Goal: Task Accomplishment & Management: Complete application form

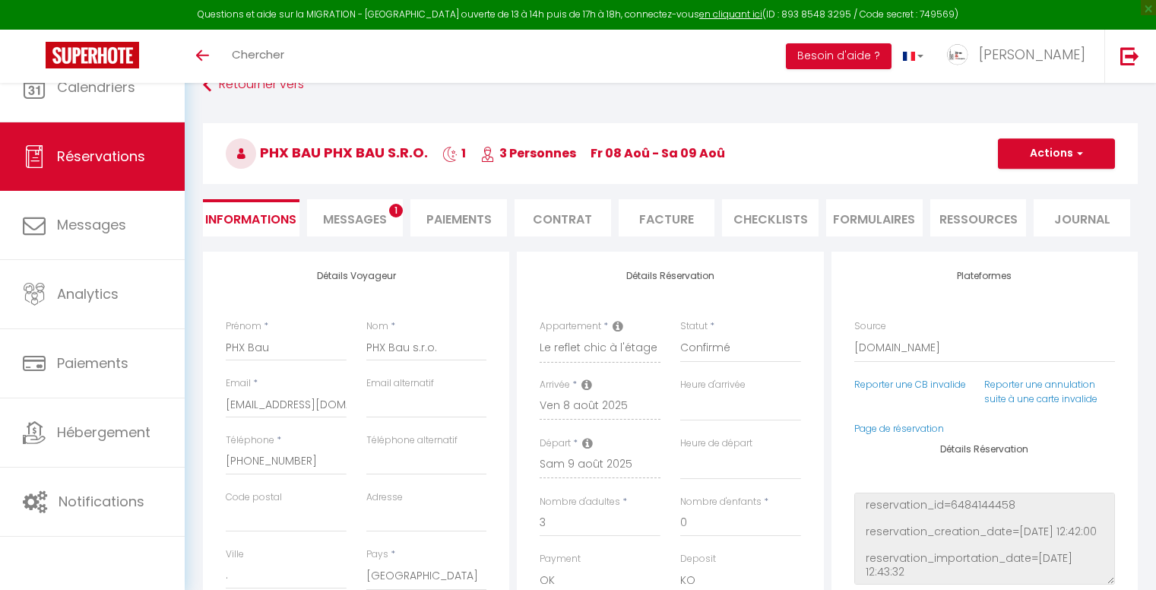
select select "SK"
select select "27788"
select select
select select "14"
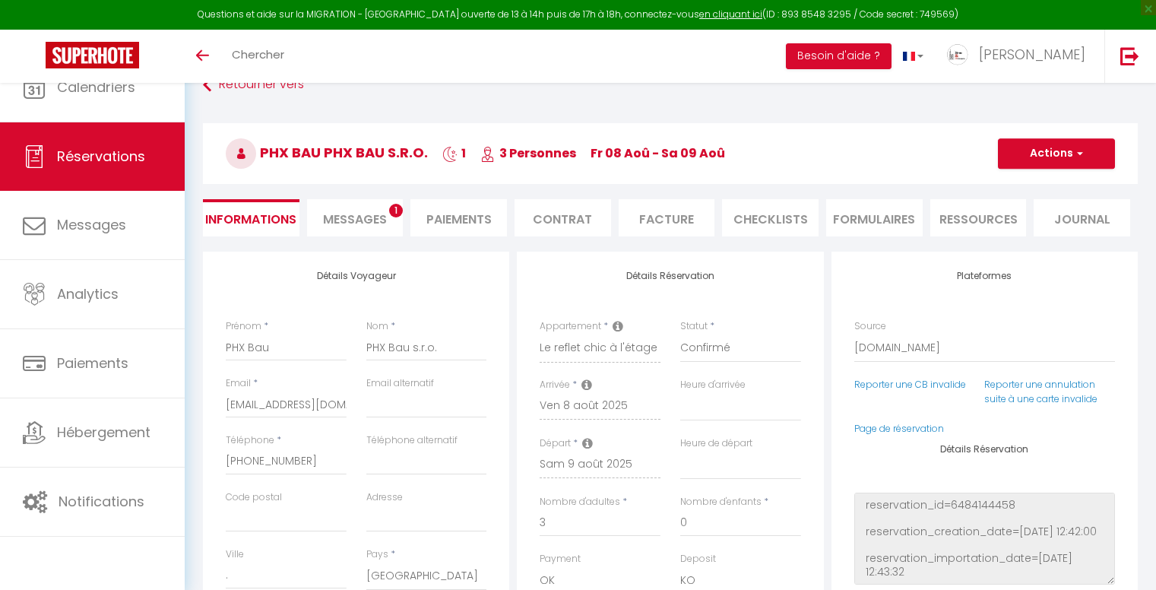
select select "2"
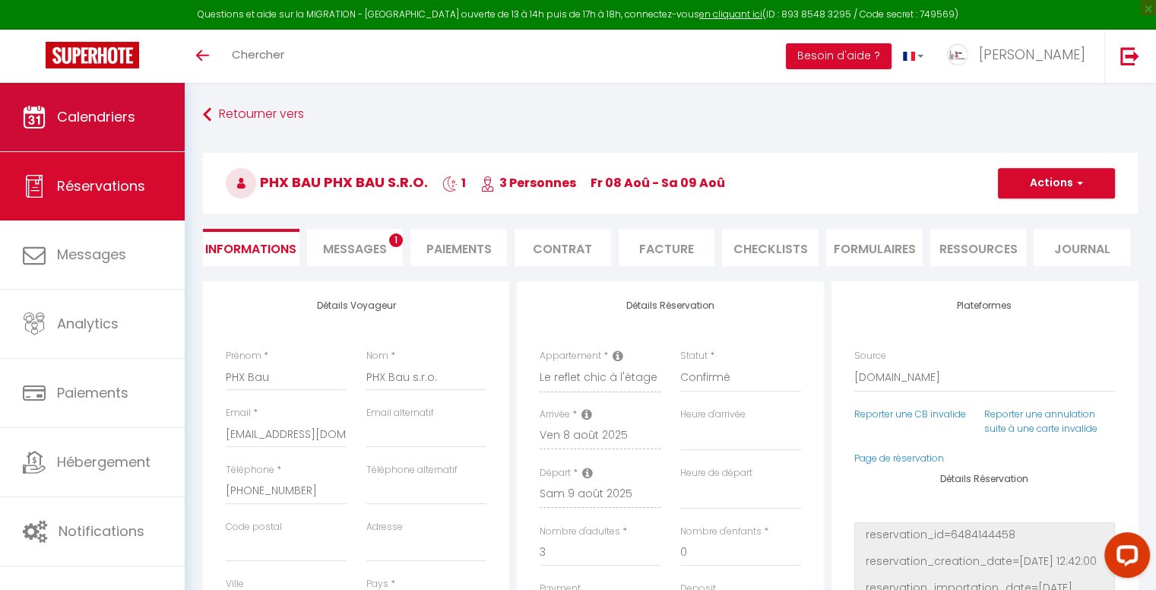
click at [133, 110] on span "Calendriers" at bounding box center [96, 116] width 78 height 19
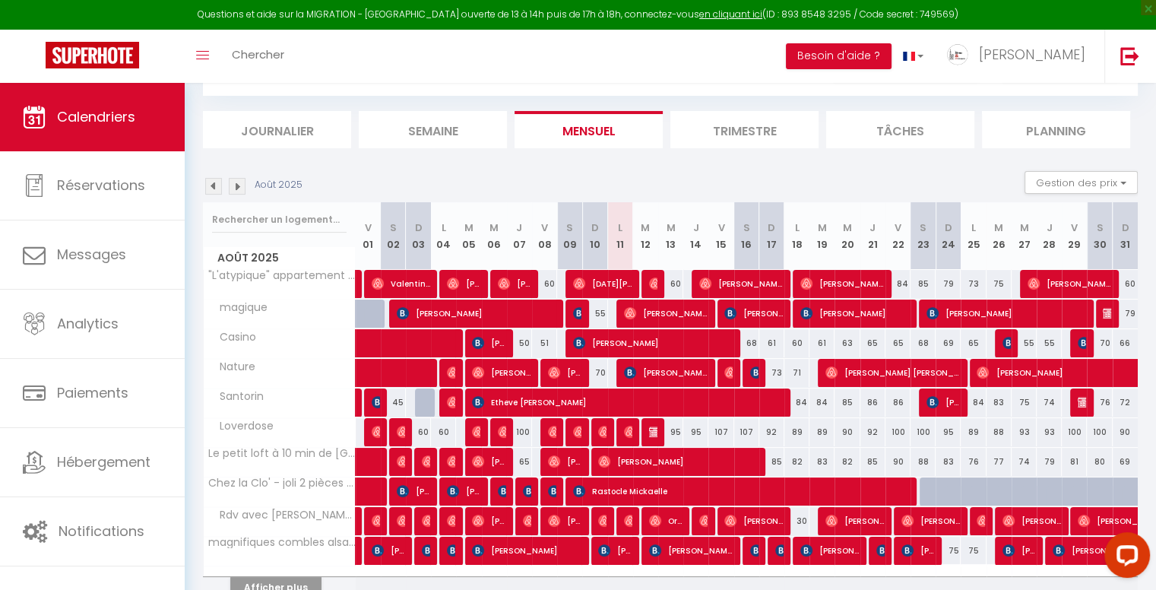
scroll to position [214, 0]
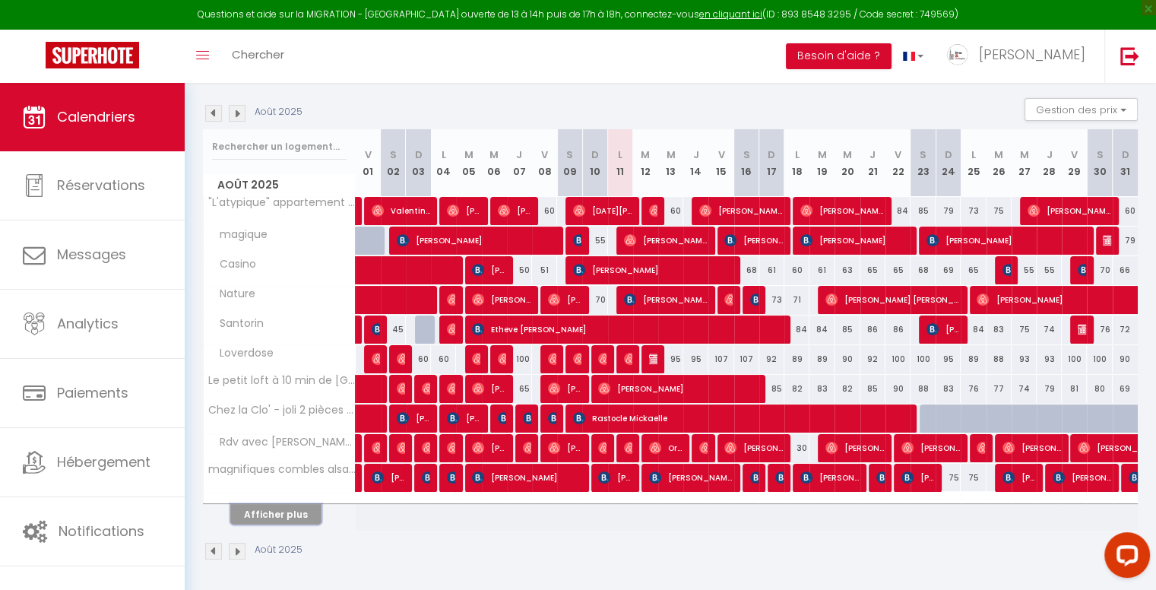
click at [280, 514] on button "Afficher plus" at bounding box center [275, 514] width 91 height 21
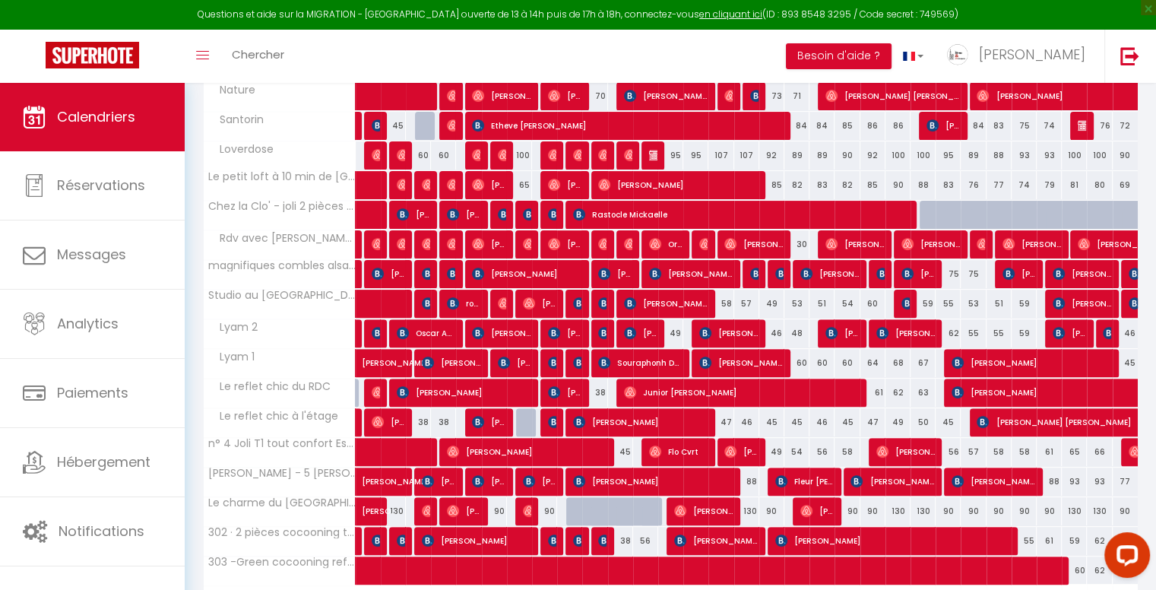
scroll to position [442, 0]
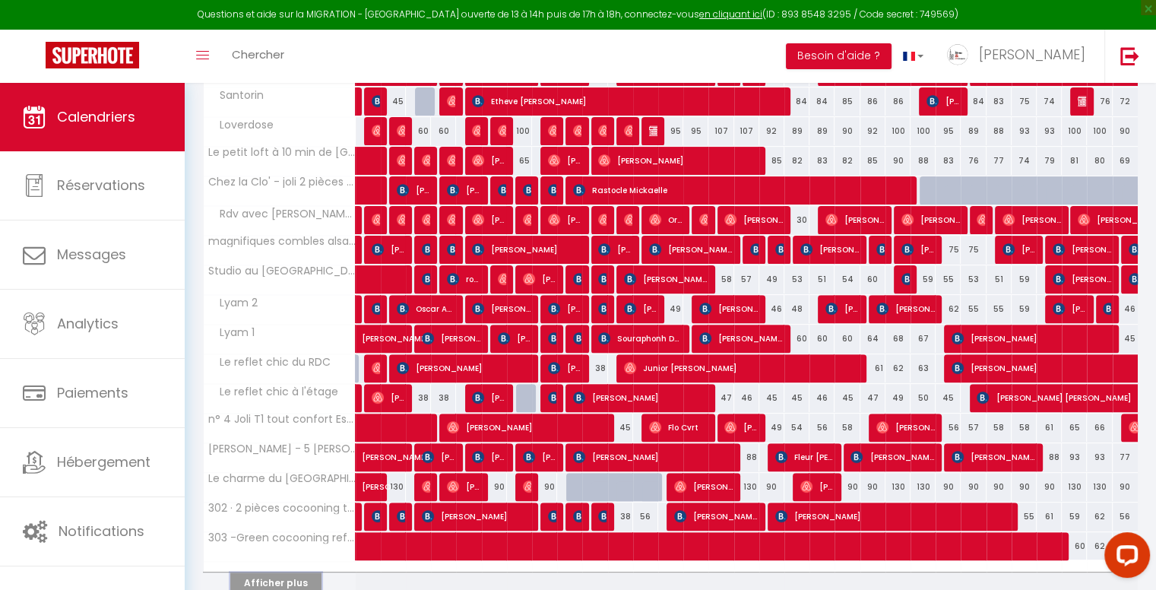
click at [303, 575] on button "Afficher plus" at bounding box center [275, 582] width 91 height 21
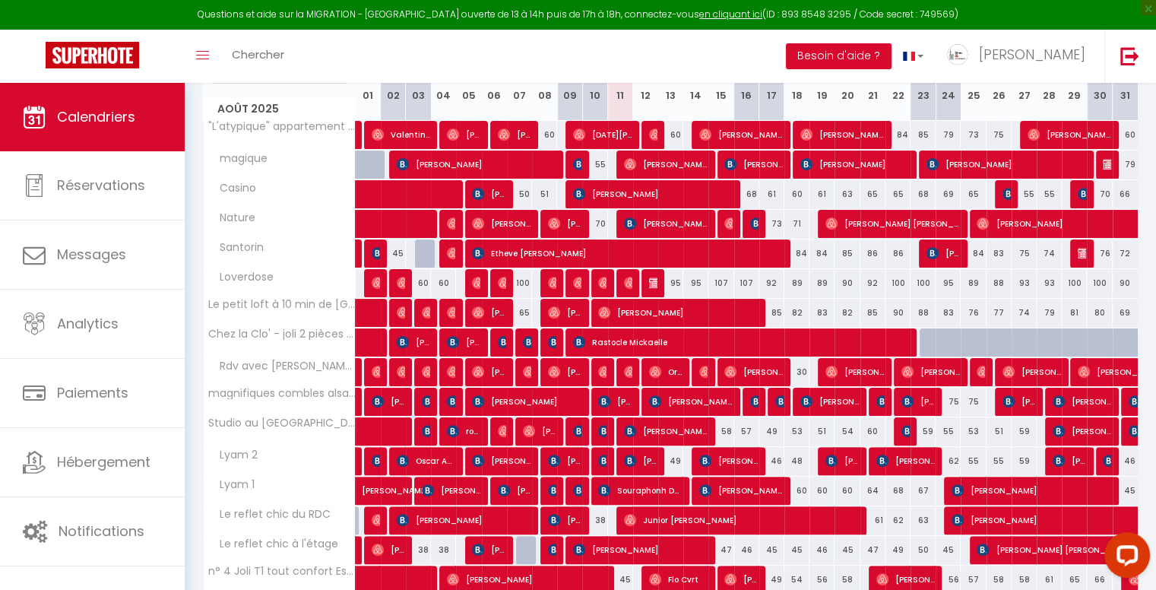
scroll to position [0, 0]
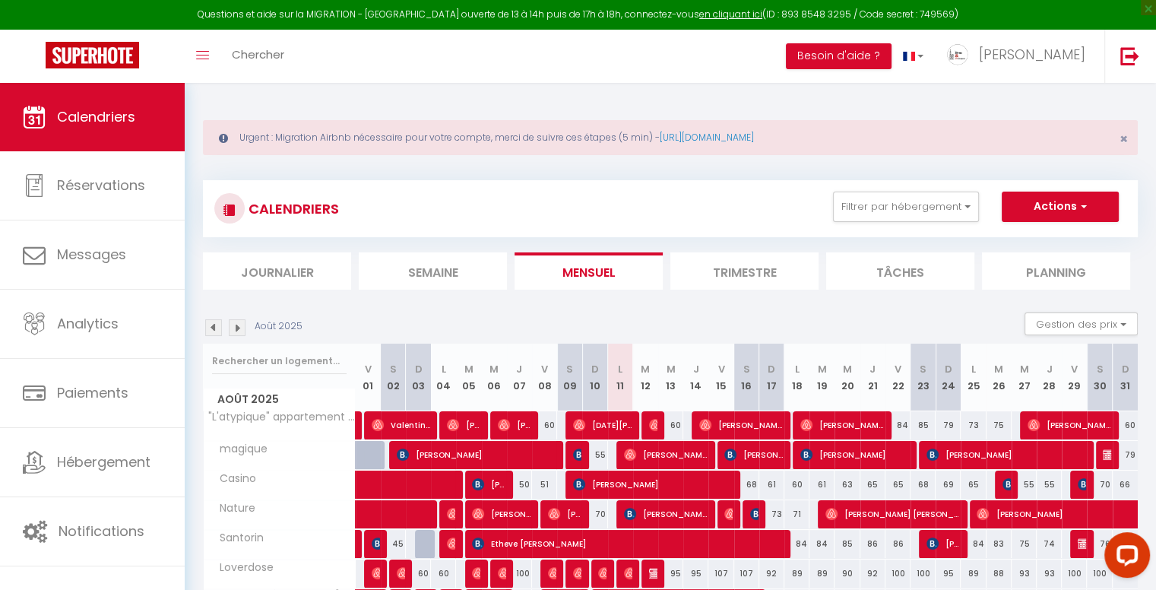
click at [237, 320] on img at bounding box center [237, 327] width 17 height 17
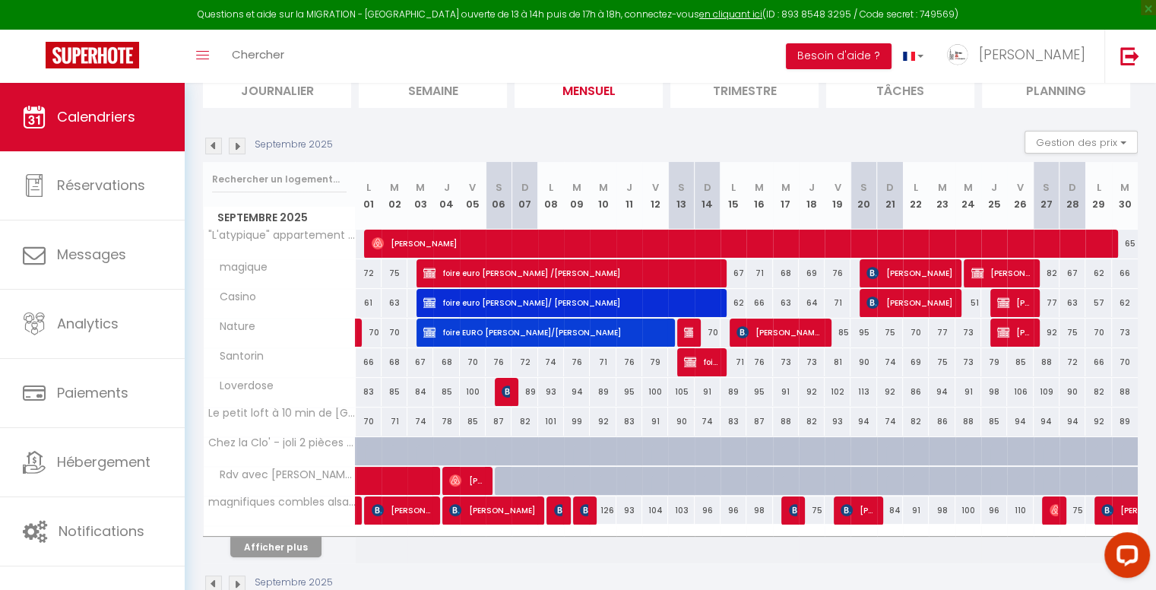
scroll to position [214, 0]
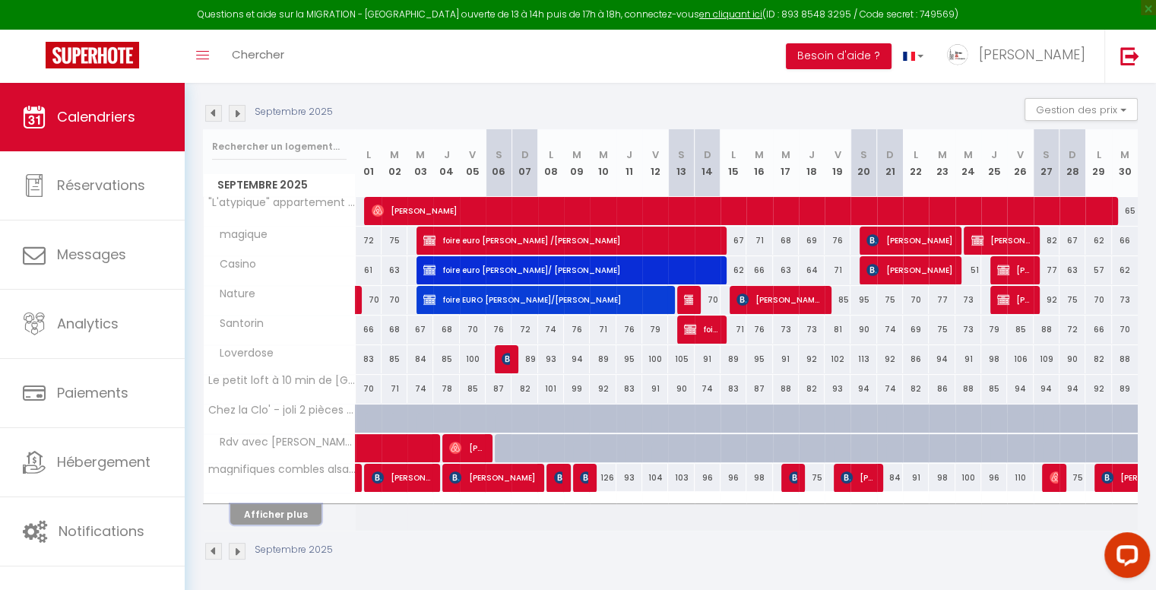
drag, startPoint x: 278, startPoint y: 503, endPoint x: 511, endPoint y: 489, distance: 232.9
click at [278, 504] on button "Afficher plus" at bounding box center [275, 514] width 91 height 21
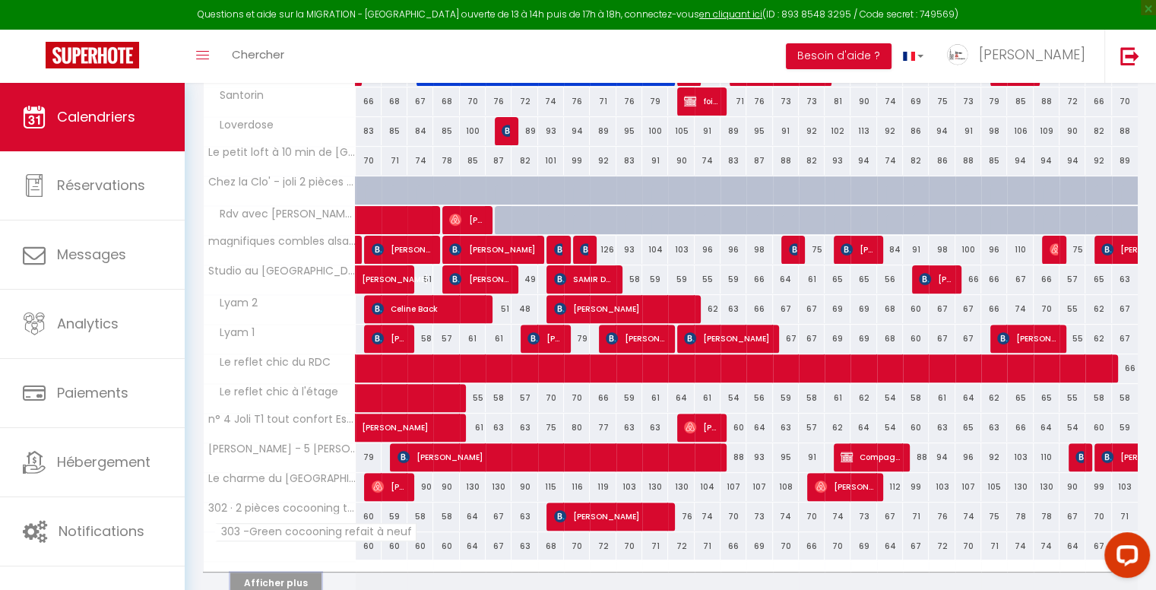
scroll to position [509, 0]
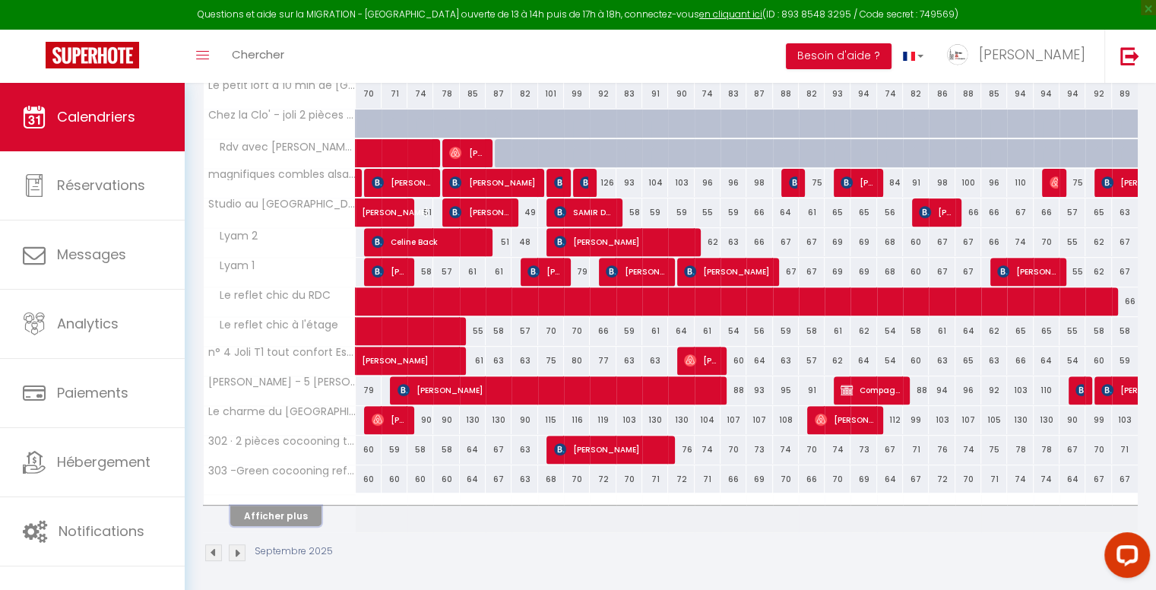
click at [286, 508] on button "Afficher plus" at bounding box center [275, 515] width 91 height 21
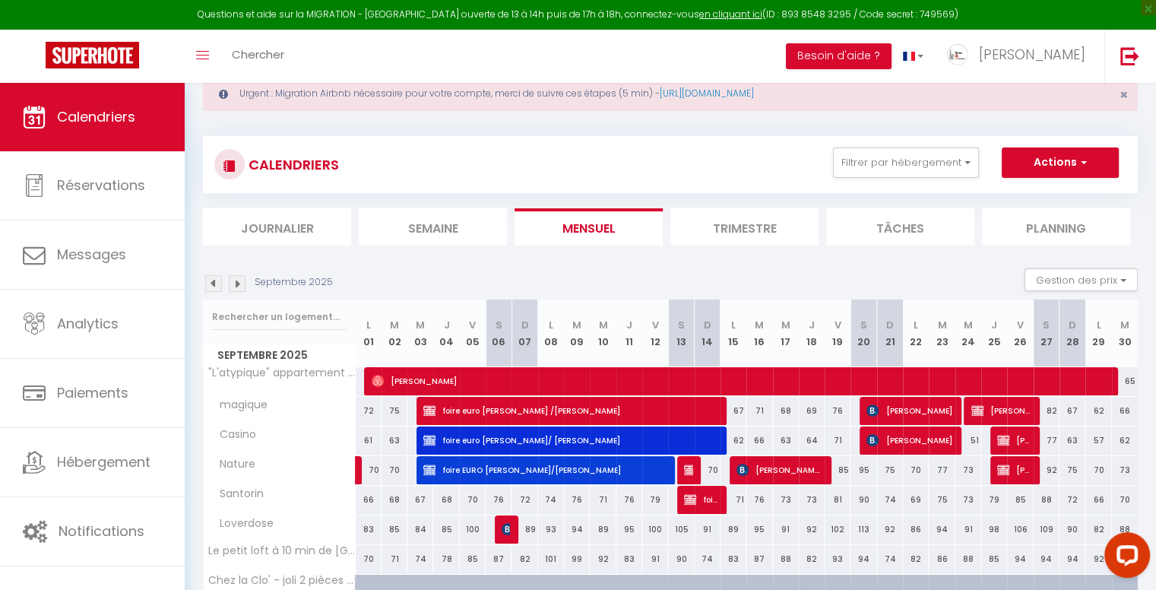
scroll to position [0, 0]
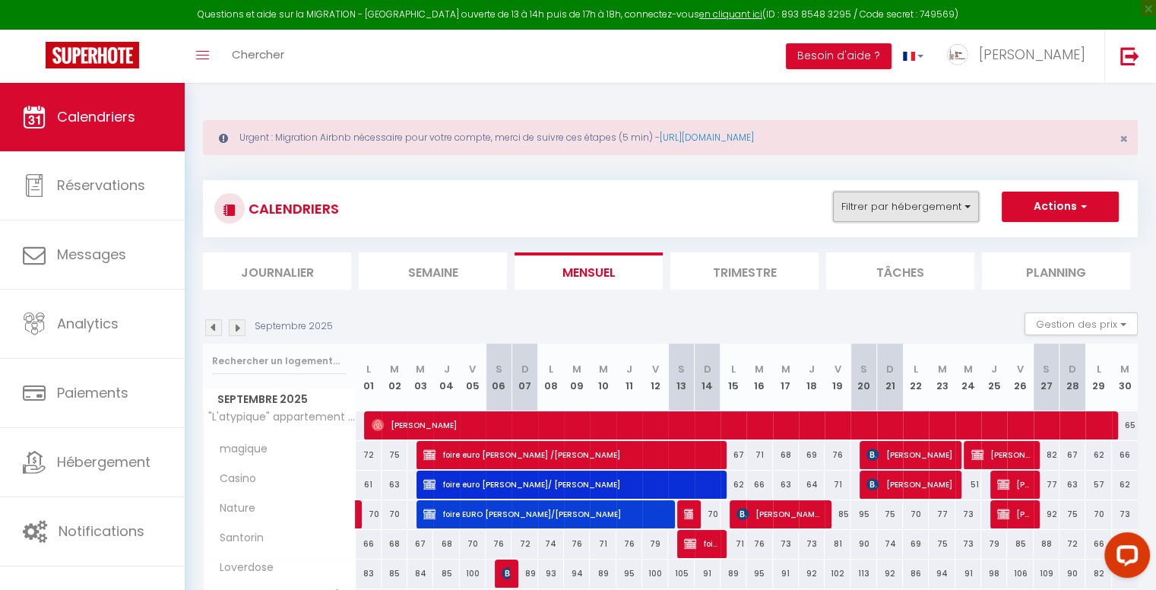
click at [932, 205] on button "Filtrer par hébergement" at bounding box center [906, 207] width 146 height 30
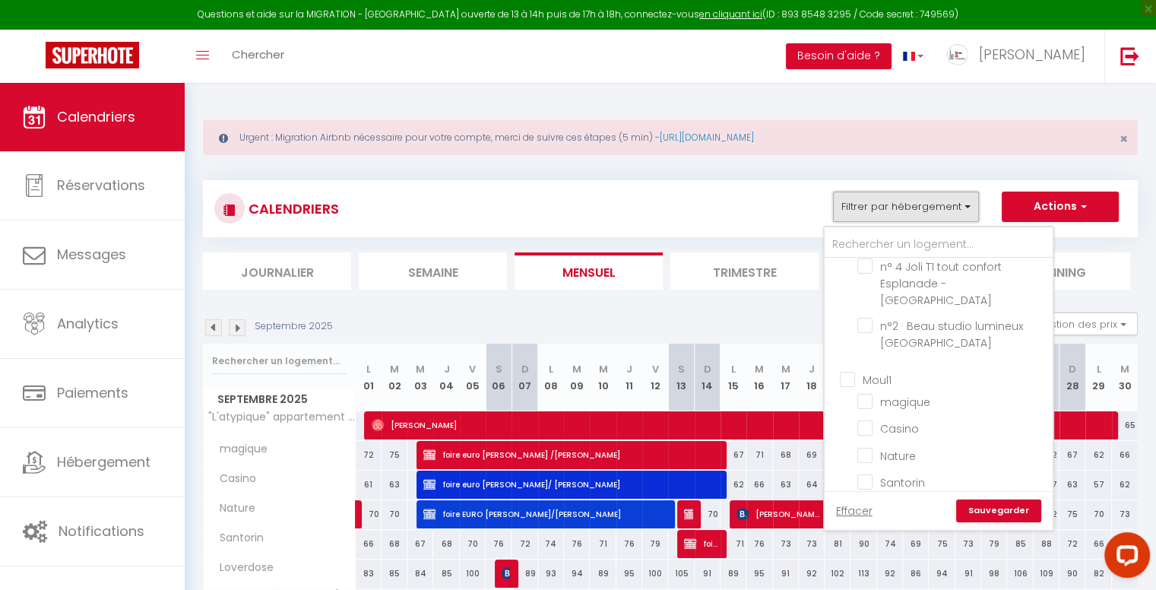
scroll to position [1292, 0]
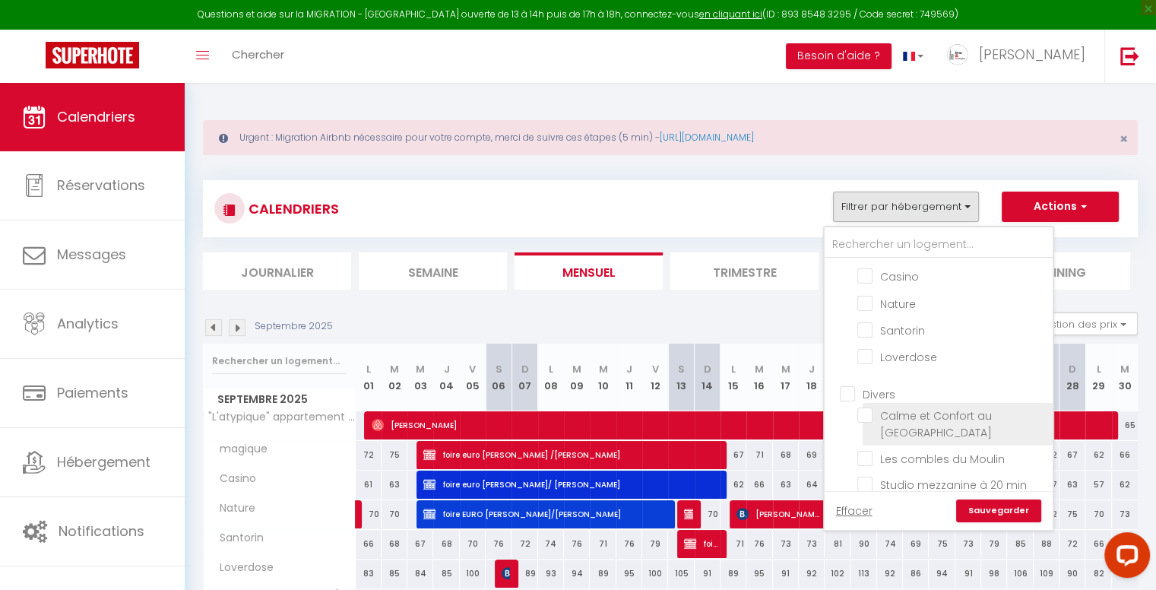
click at [857, 407] on input "Calme et Confort au [GEOGRAPHIC_DATA]" at bounding box center [952, 414] width 190 height 15
checkbox input "true"
checkbox input "false"
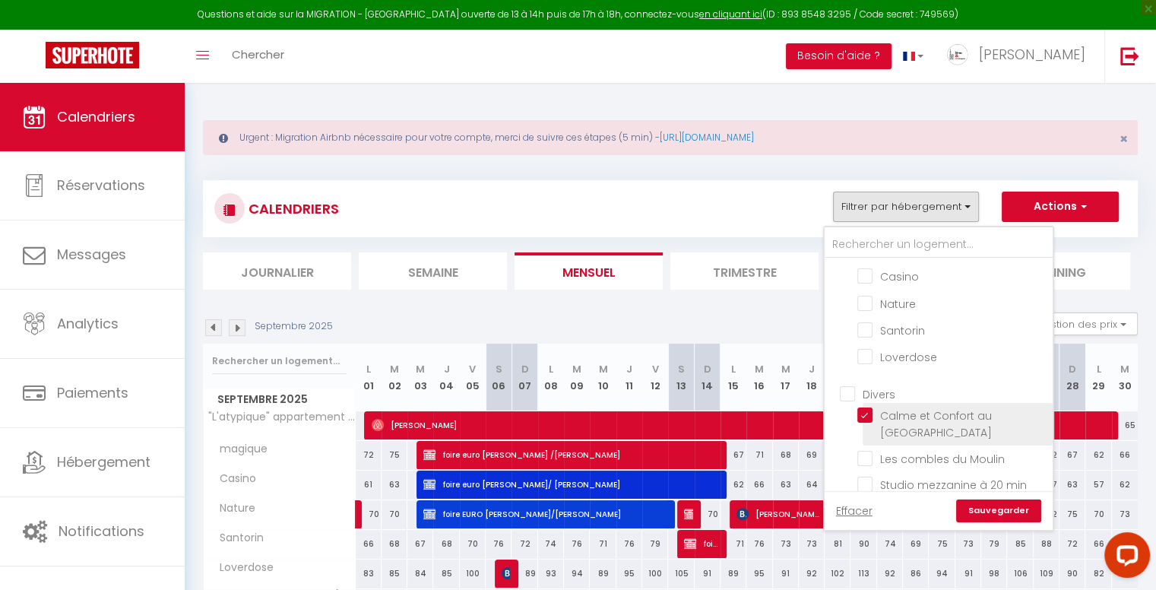
checkbox input "false"
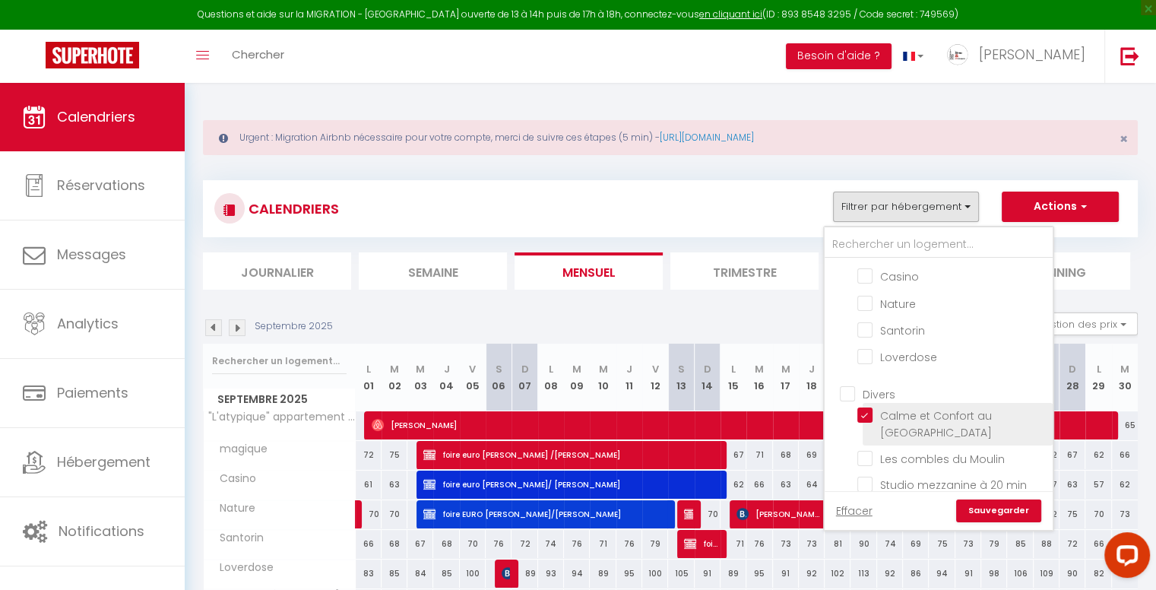
checkbox input "false"
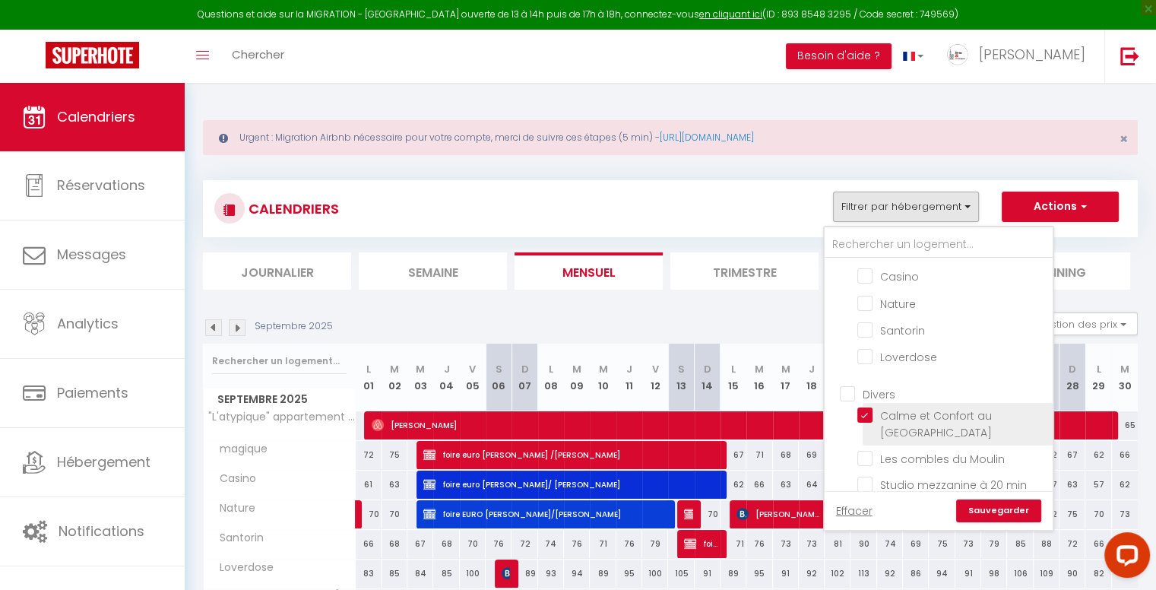
checkbox input "false"
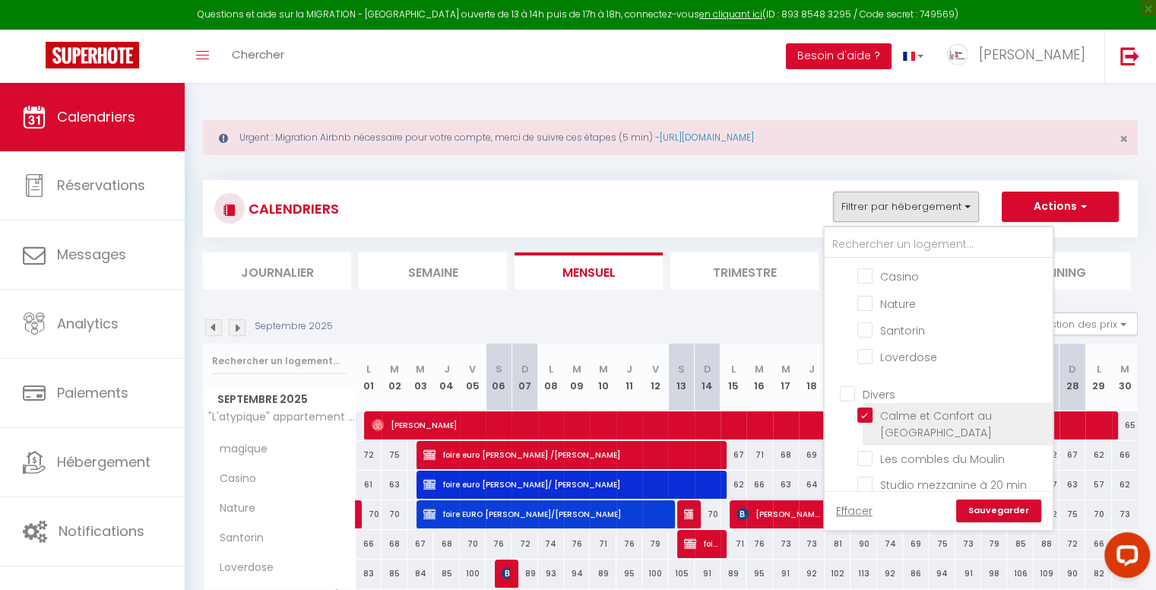
checkbox input "false"
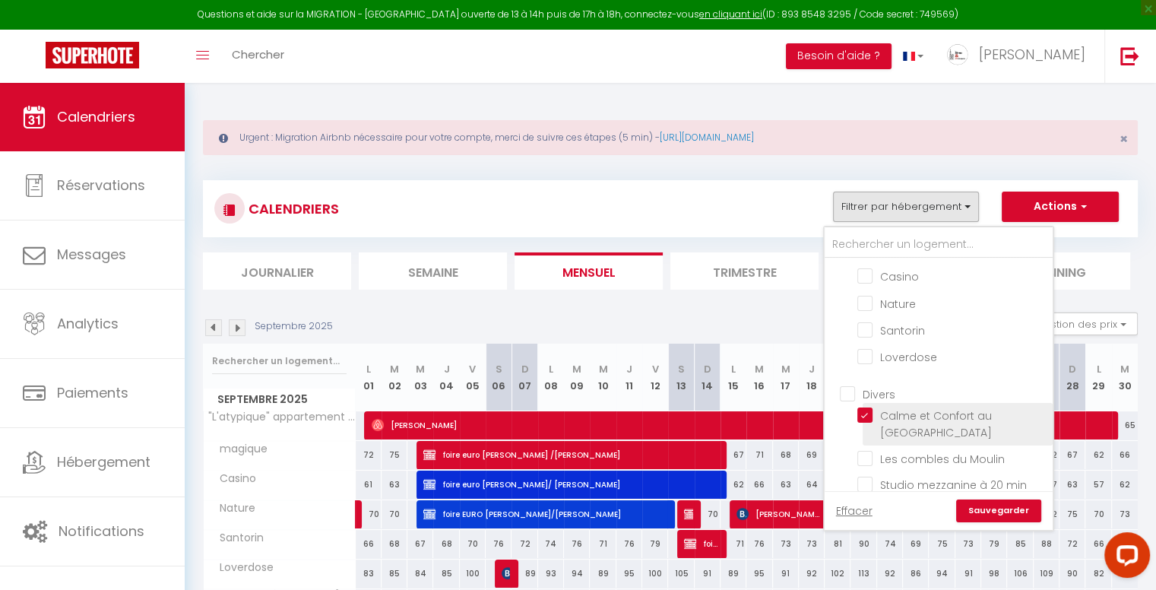
checkbox input "false"
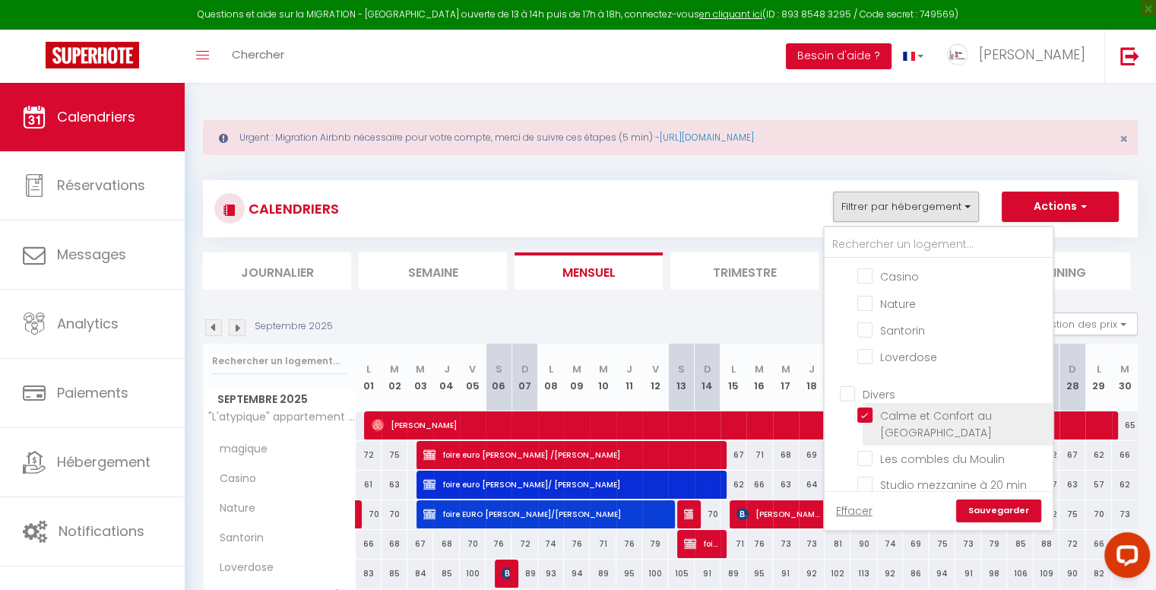
checkbox input "false"
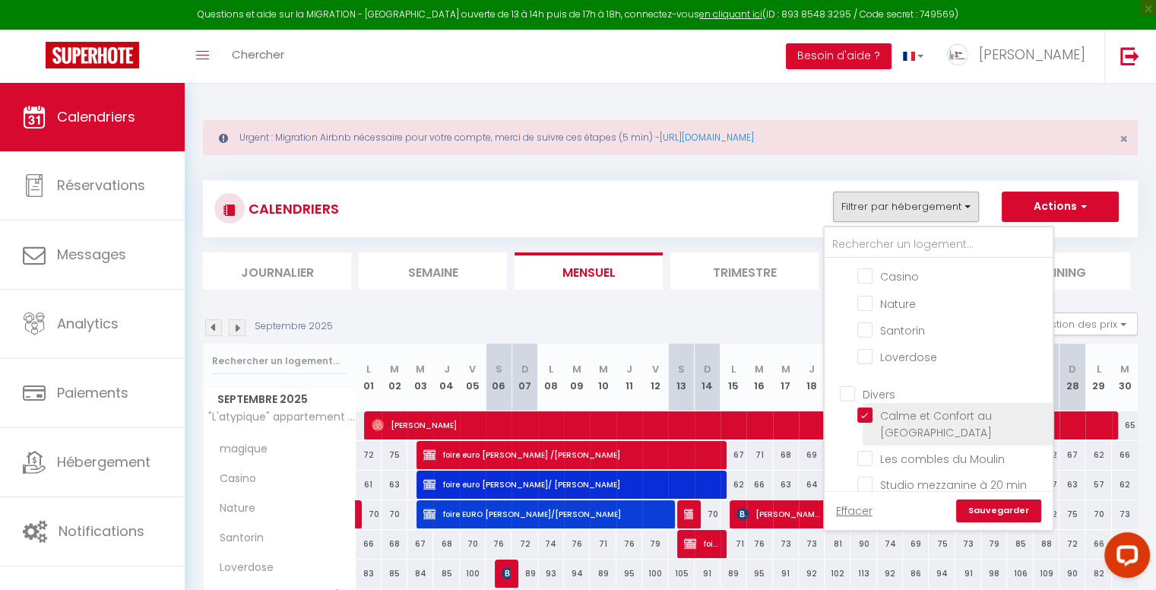
checkbox input "false"
click at [1015, 511] on link "Sauvegarder" at bounding box center [998, 510] width 85 height 23
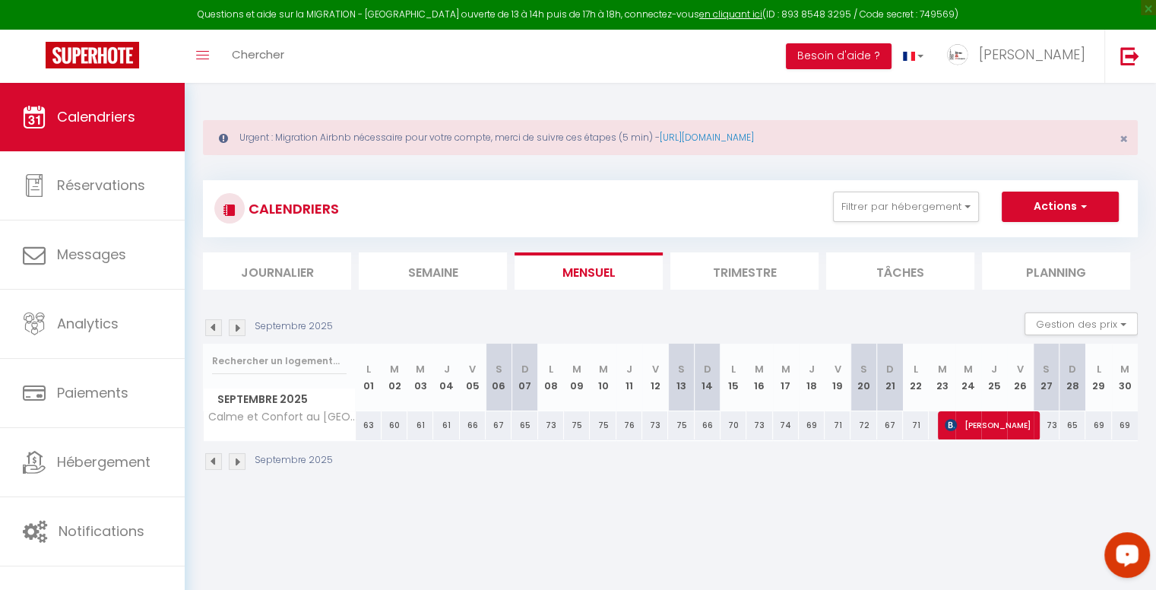
click at [240, 323] on img at bounding box center [237, 327] width 17 height 17
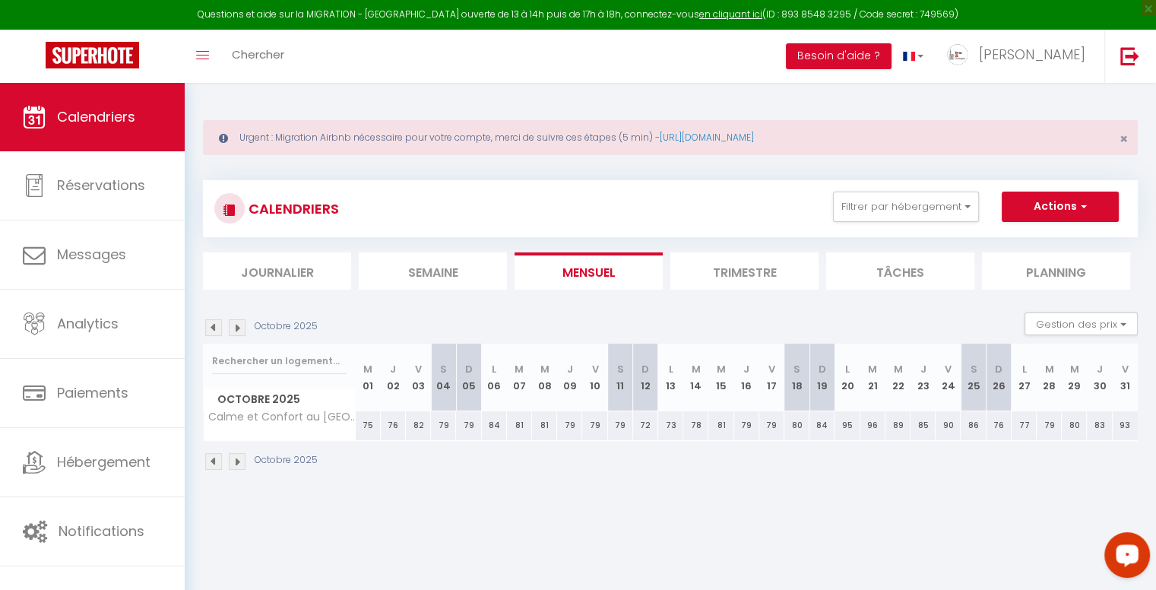
click at [240, 323] on img at bounding box center [237, 327] width 17 height 17
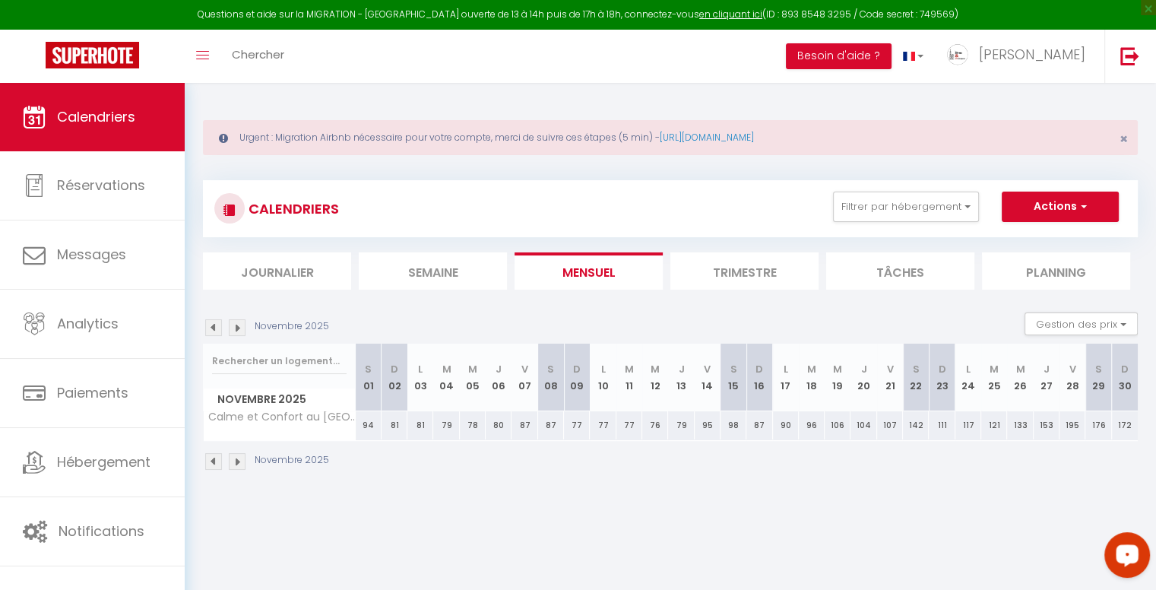
click at [216, 328] on img at bounding box center [213, 327] width 17 height 17
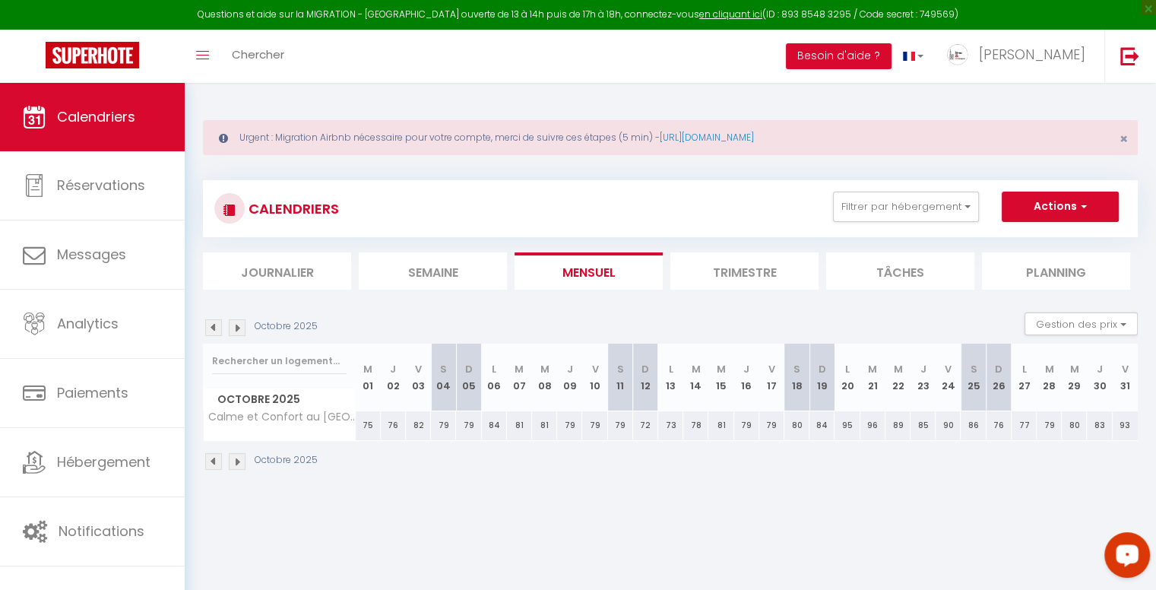
click at [216, 328] on img at bounding box center [213, 327] width 17 height 17
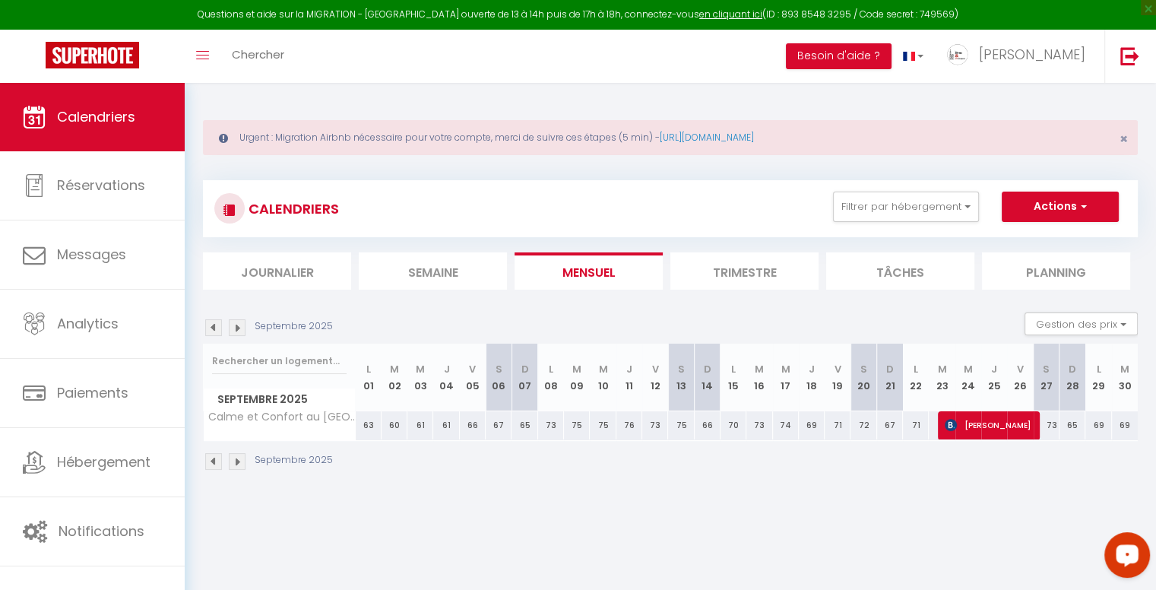
click at [467, 421] on div "66" at bounding box center [473, 425] width 26 height 28
type input "66"
type input "Ven 05 Septembre 2025"
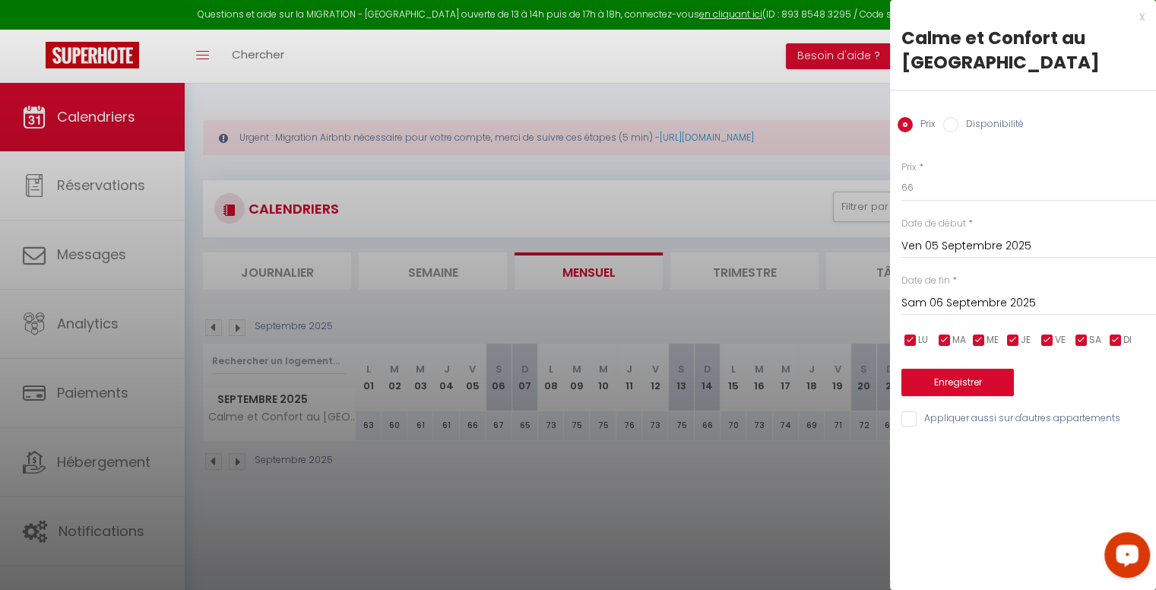
click at [985, 311] on input "Sam 06 Septembre 2025" at bounding box center [1028, 303] width 255 height 20
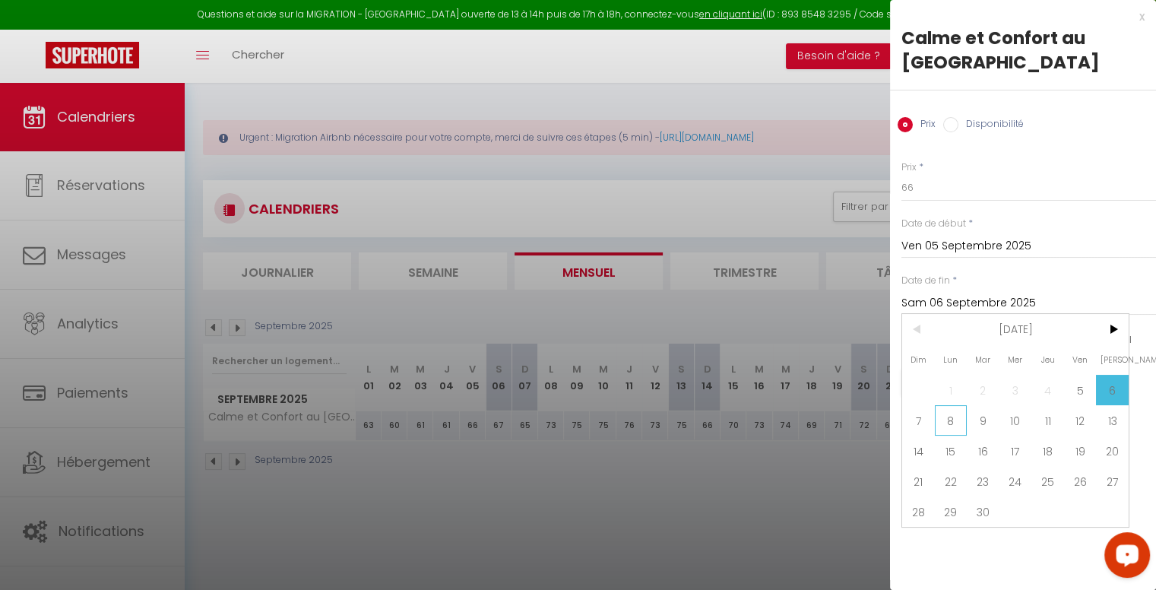
click at [954, 416] on span "8" at bounding box center [951, 420] width 33 height 30
type input "Lun 08 Septembre 2025"
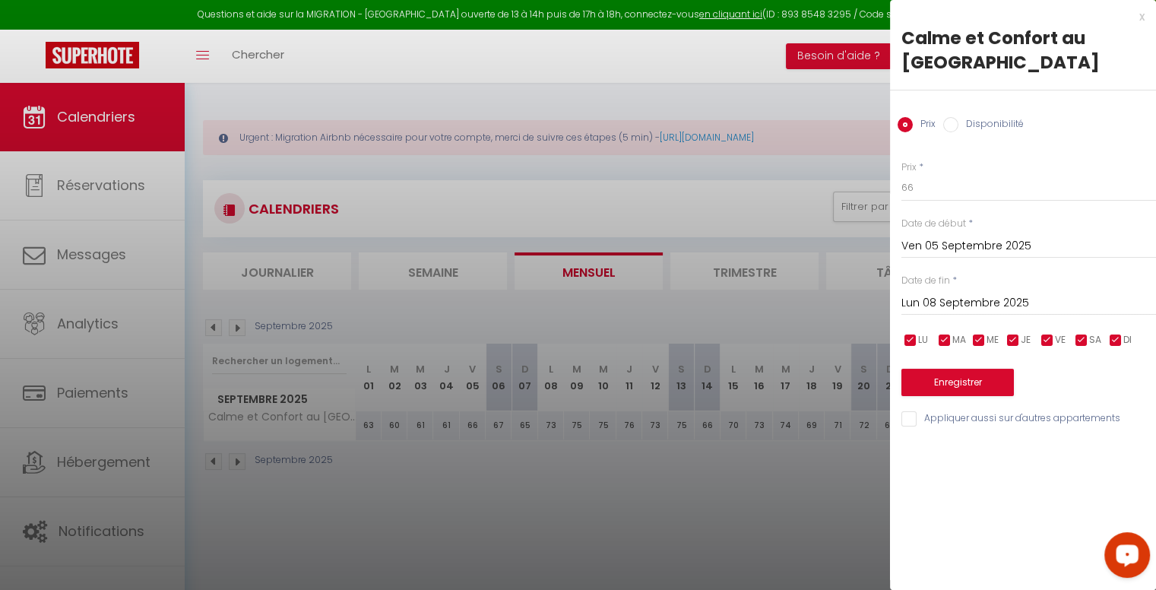
click at [945, 128] on input "Disponibilité" at bounding box center [950, 124] width 15 height 15
radio input "true"
radio input "false"
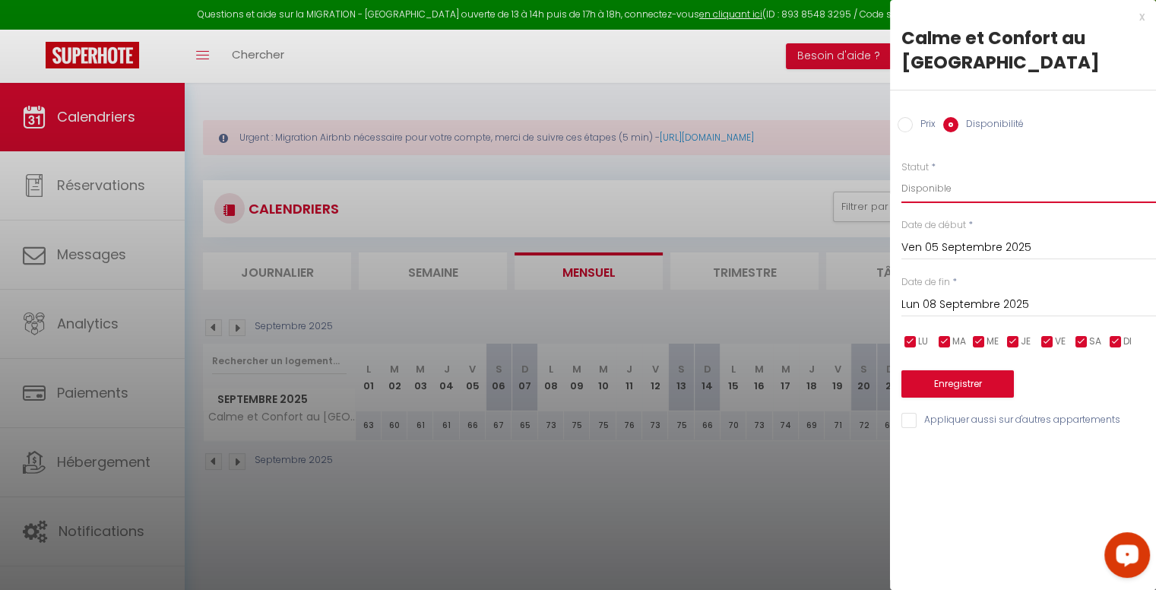
click at [960, 184] on select "Disponible Indisponible" at bounding box center [1028, 188] width 255 height 29
select select "0"
click at [901, 174] on select "Disponible Indisponible" at bounding box center [1028, 188] width 255 height 29
click at [964, 389] on button "Enregistrer" at bounding box center [957, 383] width 112 height 27
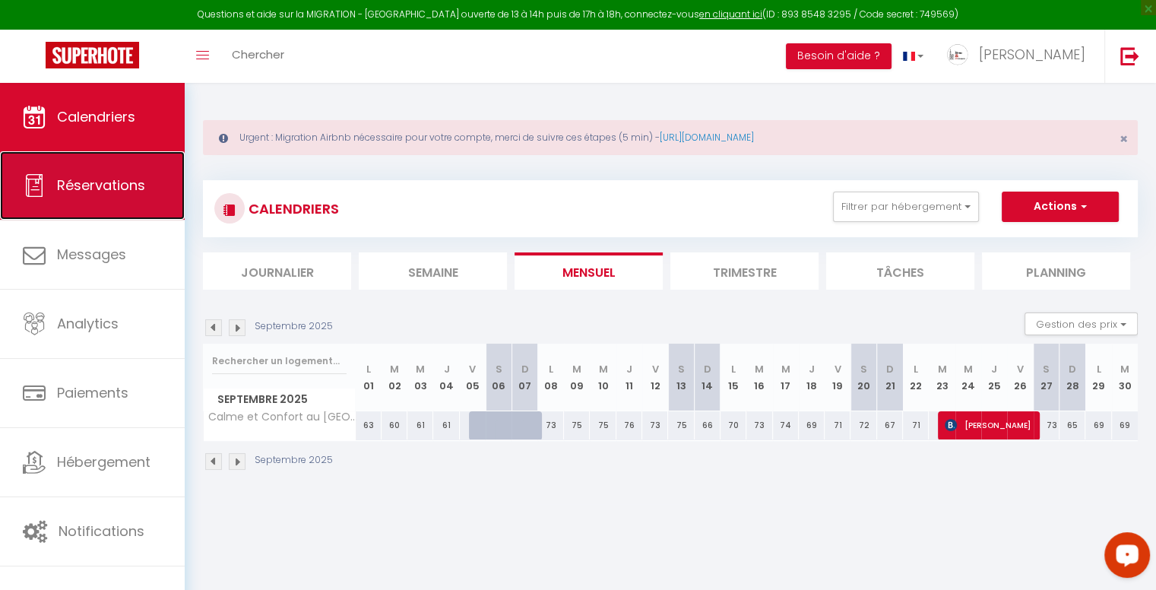
click at [139, 182] on span "Réservations" at bounding box center [101, 185] width 88 height 19
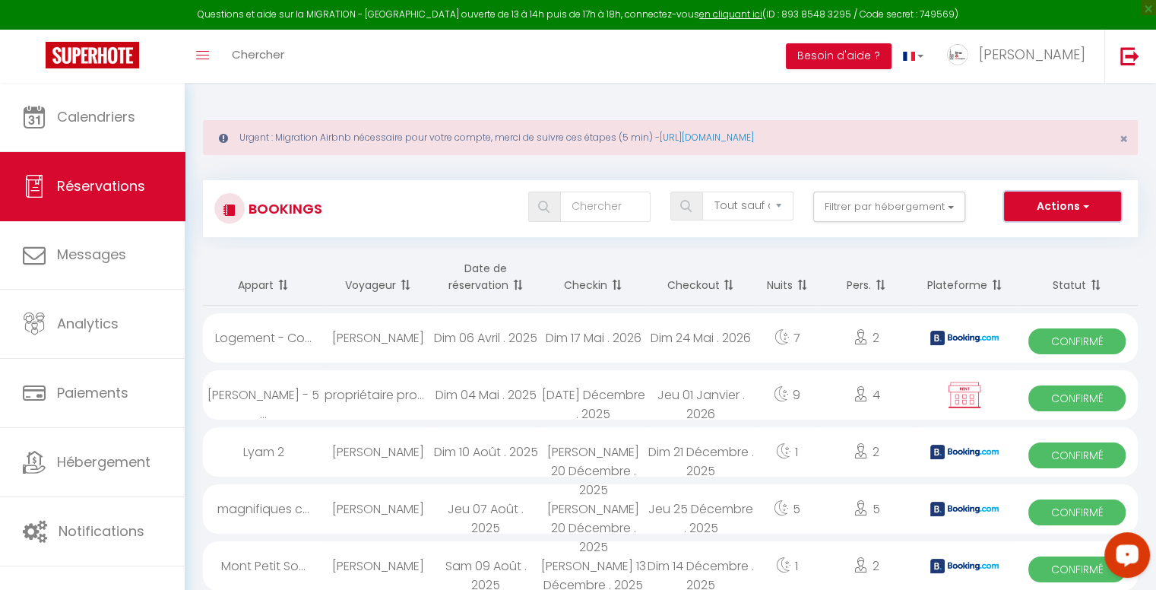
click at [1067, 212] on button "Actions" at bounding box center [1062, 207] width 117 height 30
click at [1069, 243] on link "Nouvelle Réservation" at bounding box center [1039, 239] width 163 height 20
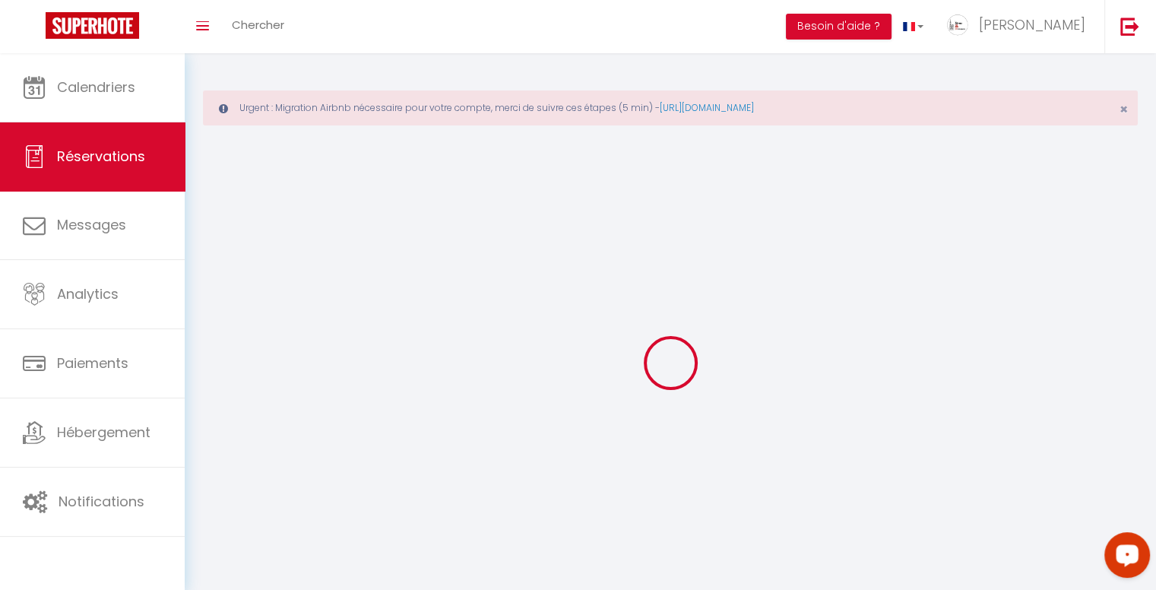
select select
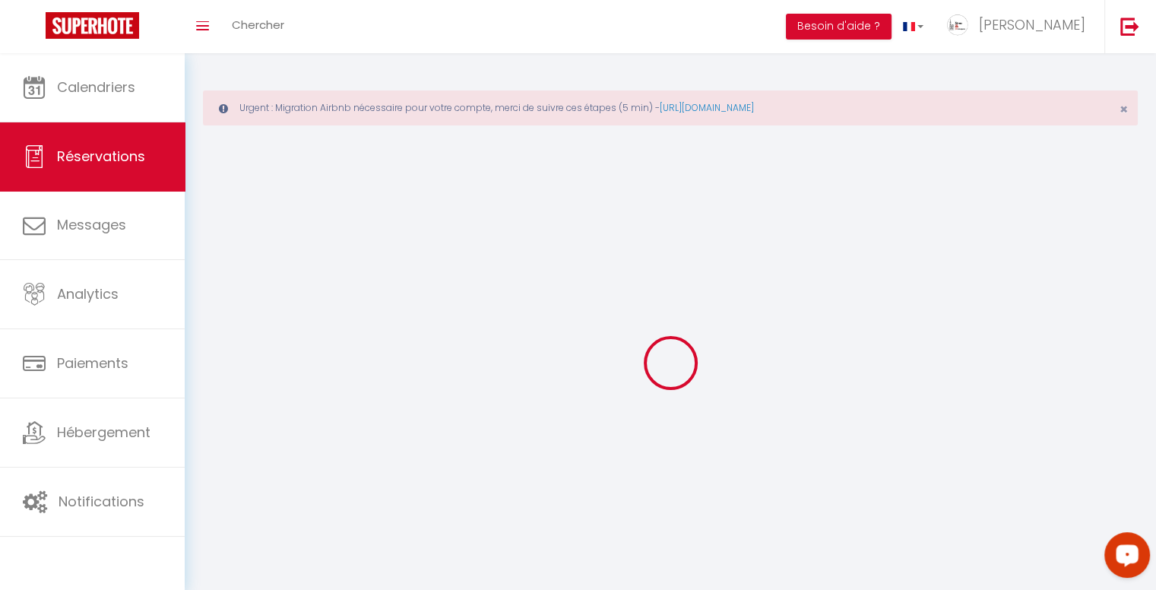
select select
checkbox input "false"
select select
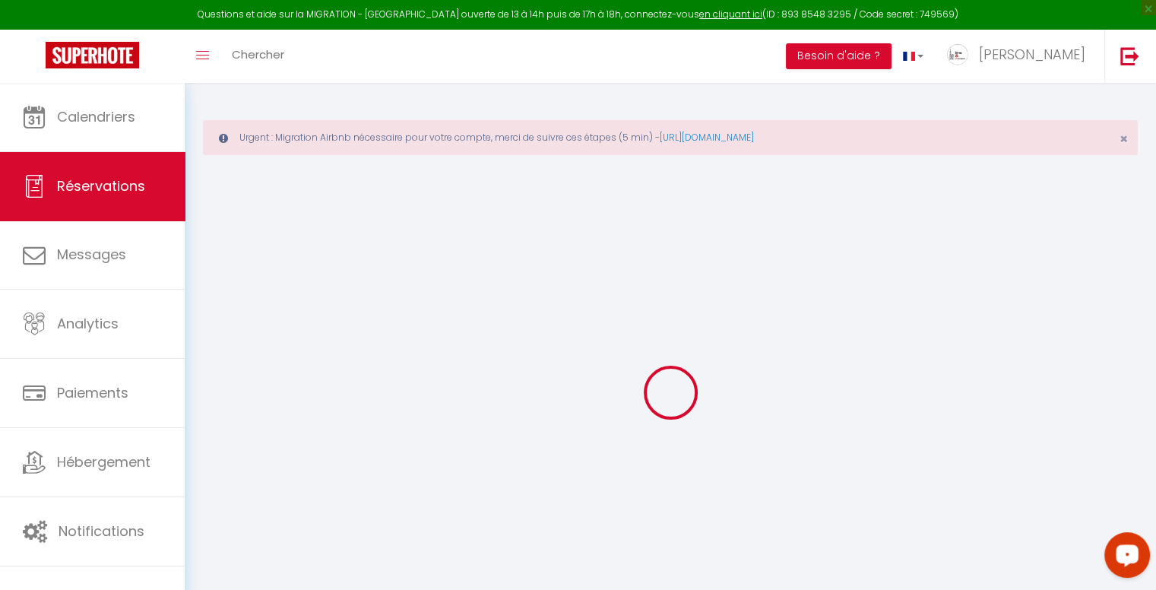
select select
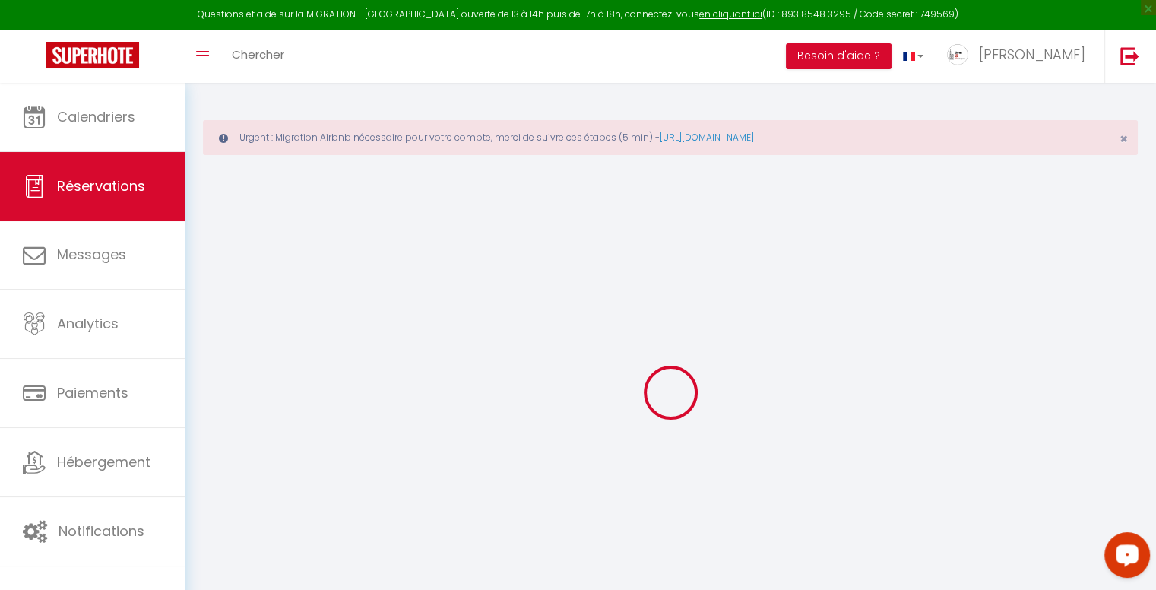
select select
checkbox input "false"
select select
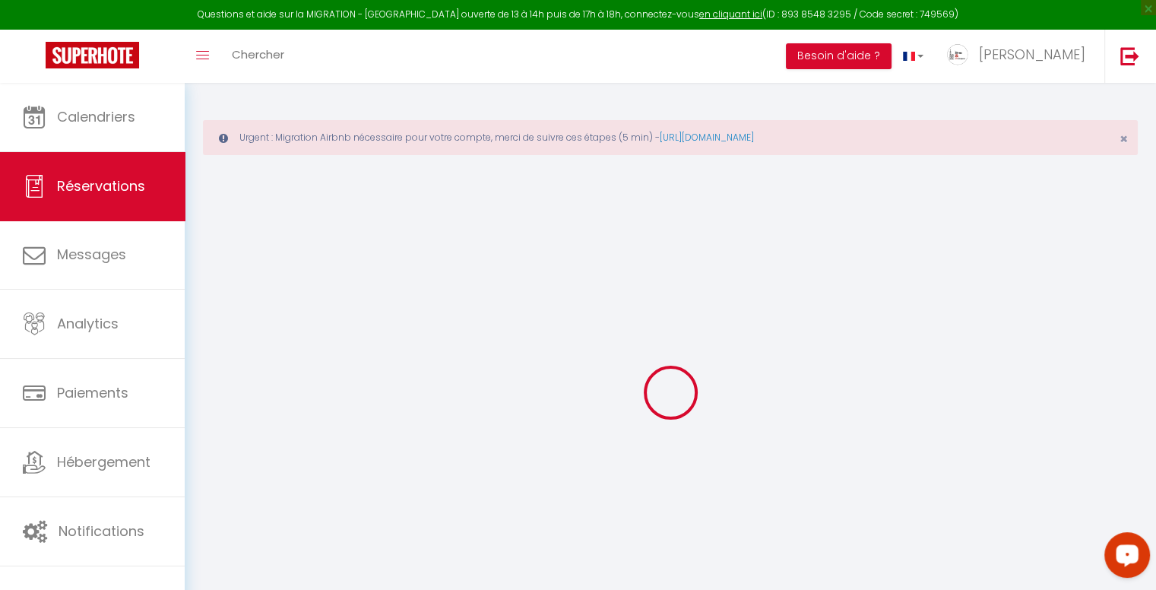
select select
checkbox input "false"
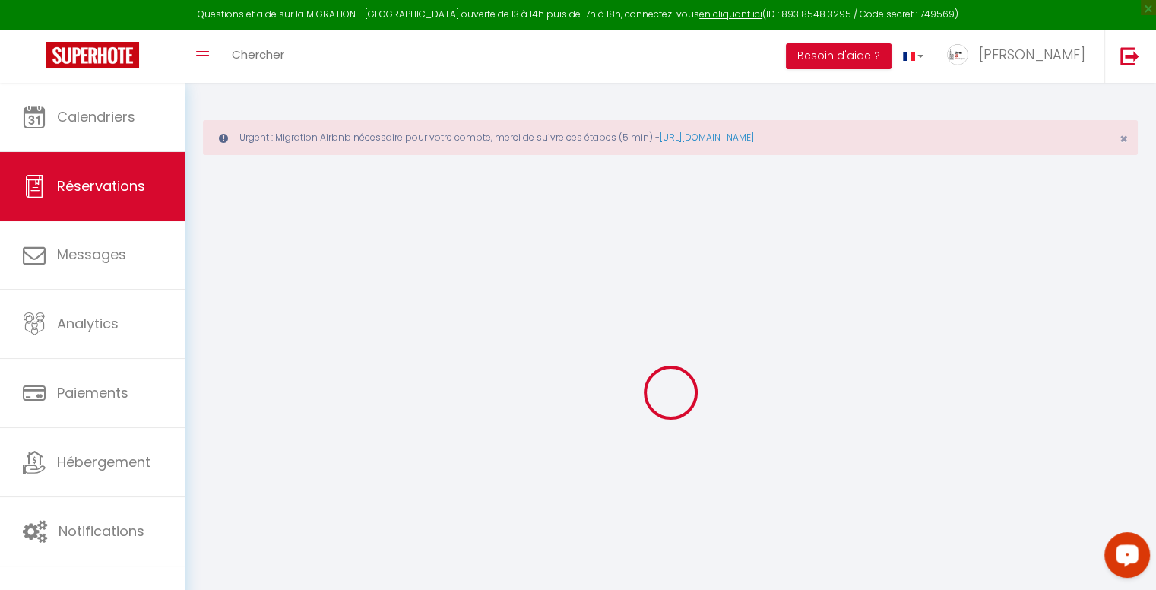
select select
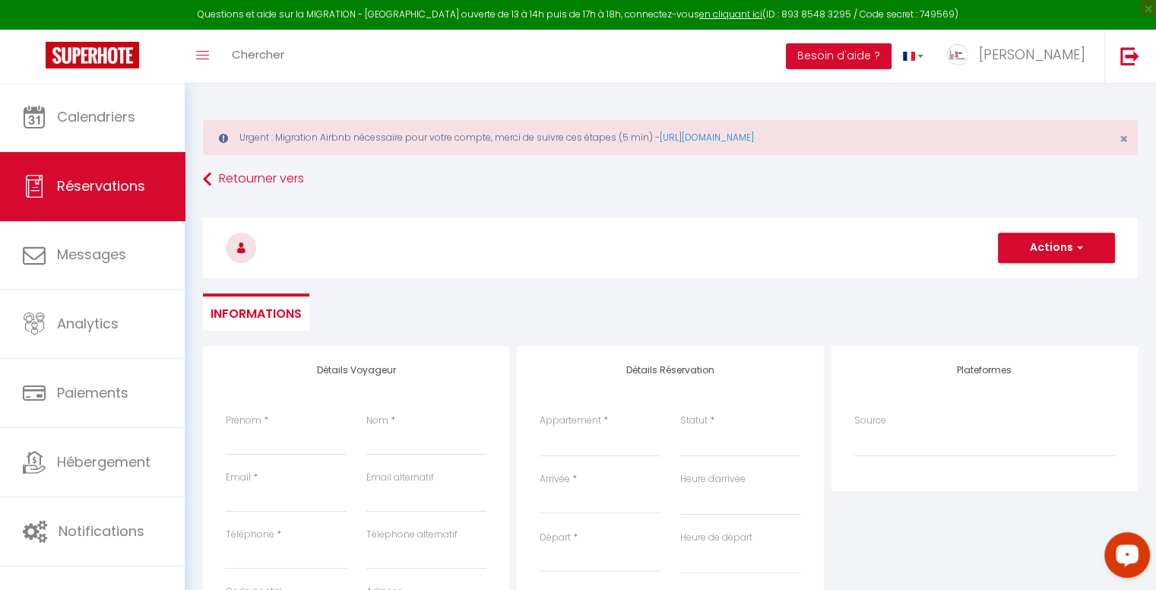
select select
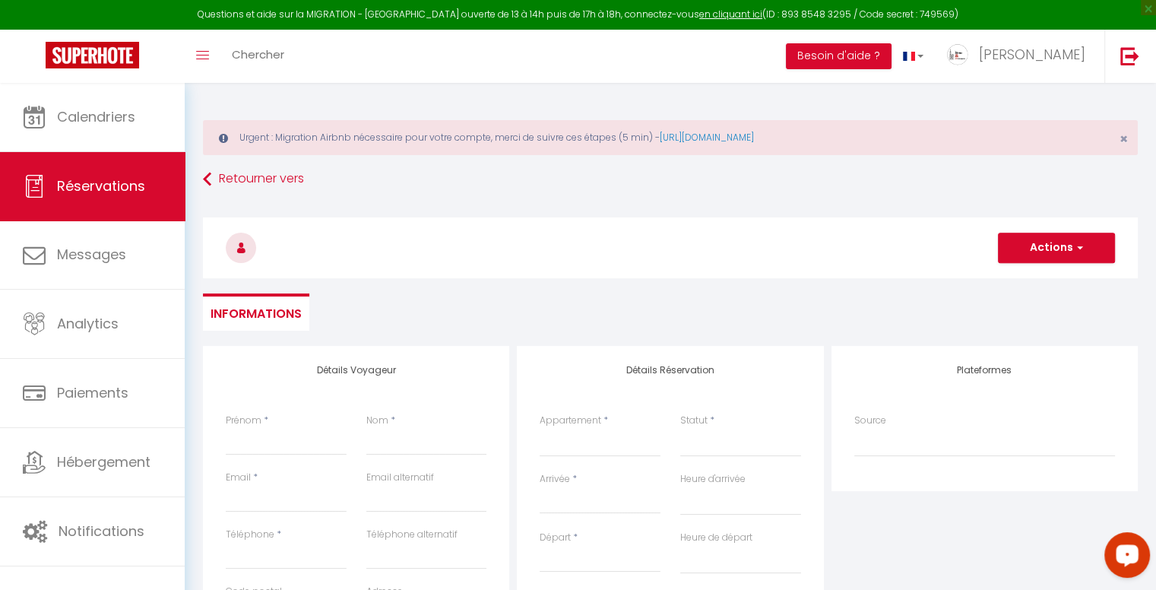
checkbox input "false"
select select
click at [281, 434] on input "Prénom" at bounding box center [286, 441] width 121 height 27
type input "p"
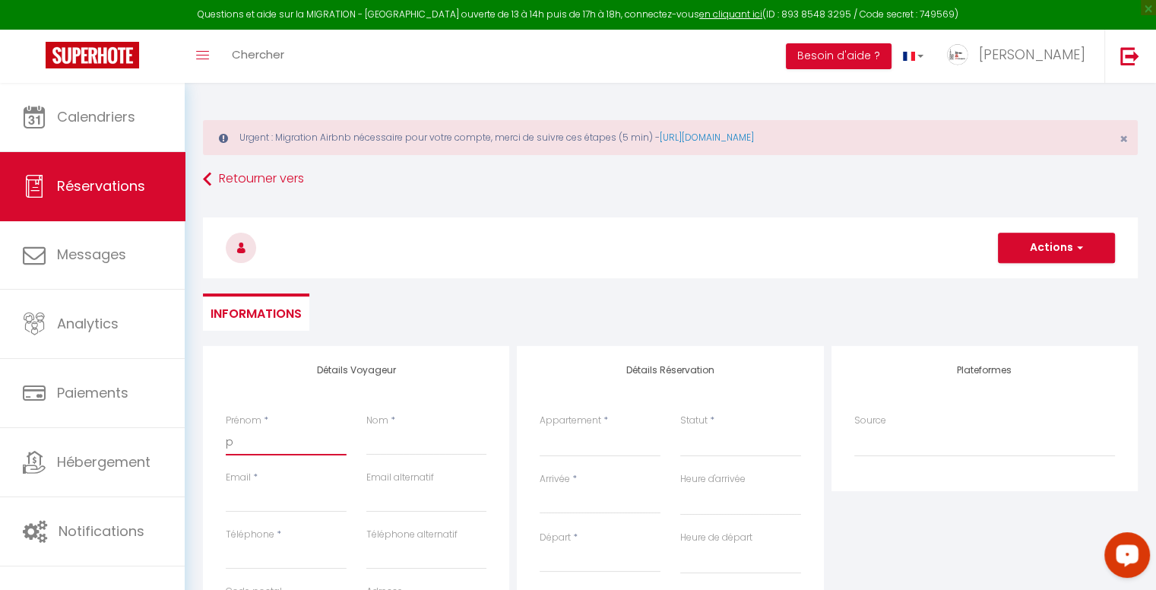
select select
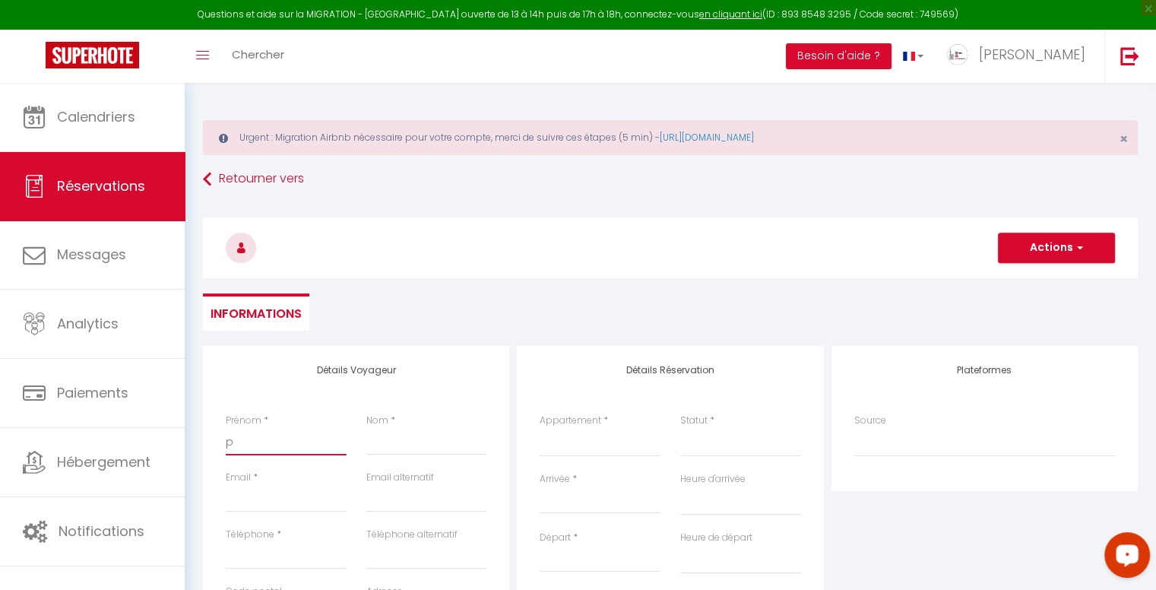
select select
checkbox input "false"
type input "pr"
select select
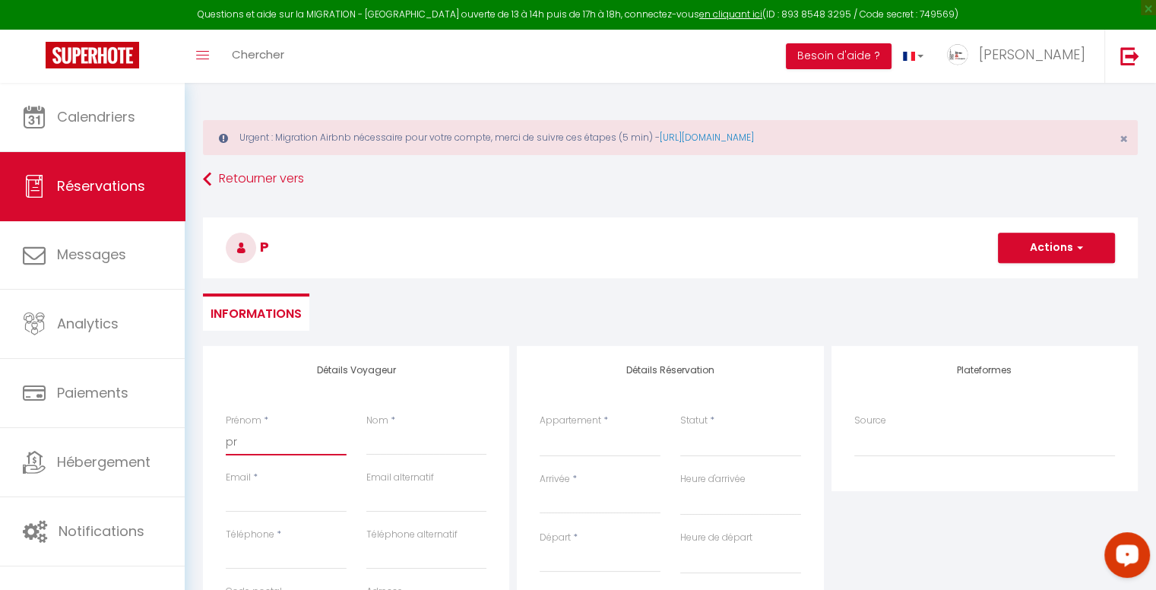
select select
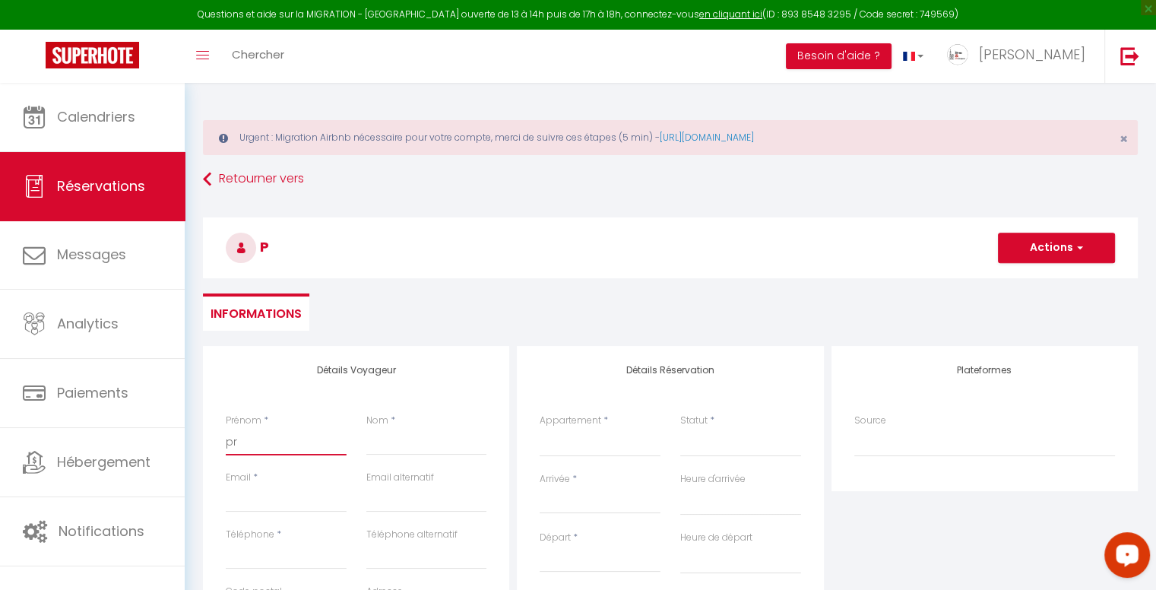
select select
checkbox input "false"
type input "pro"
select select
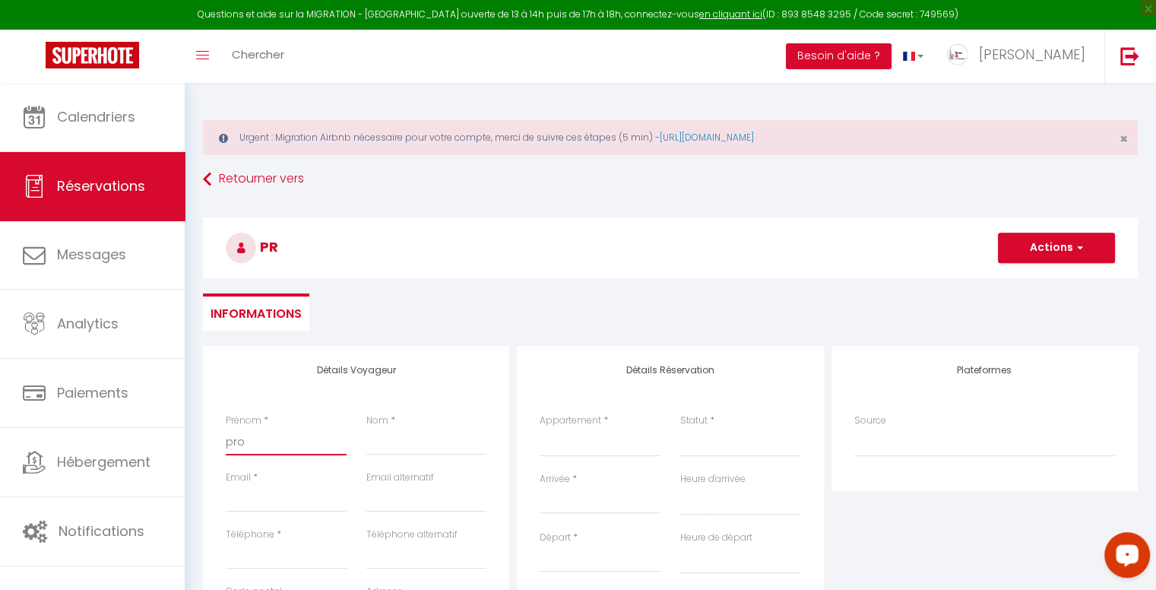
select select
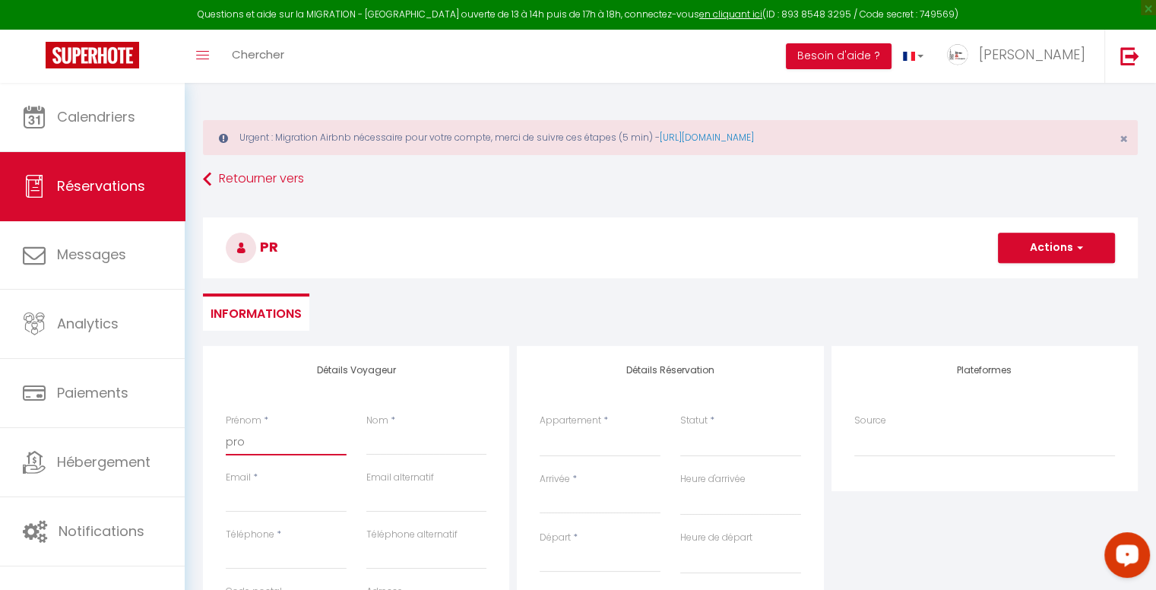
checkbox input "false"
type input "prop"
select select
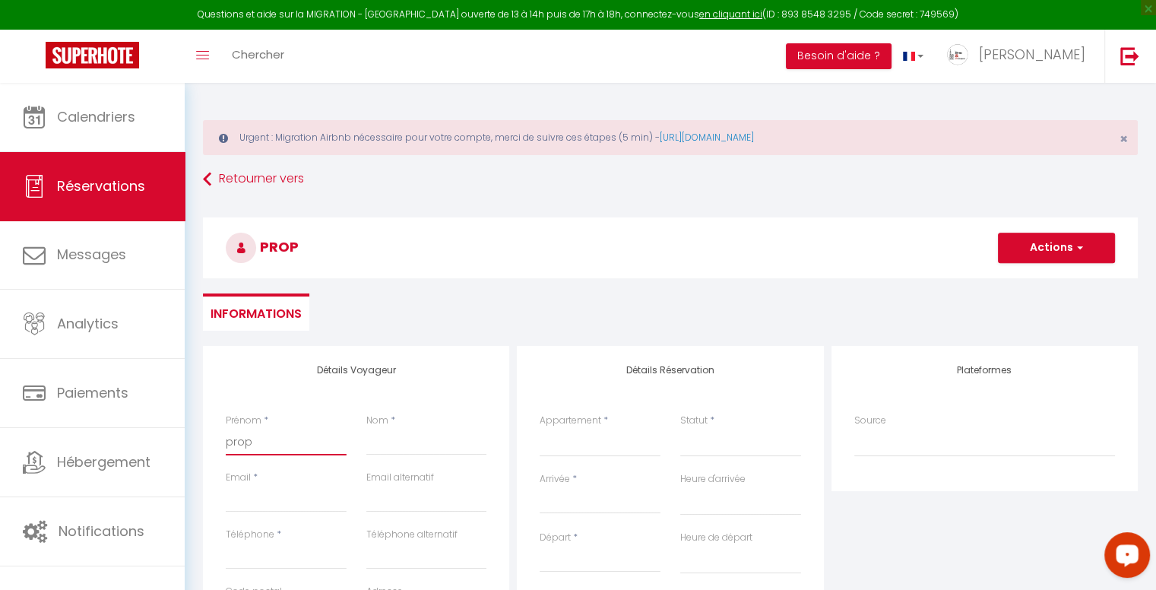
select select
checkbox input "false"
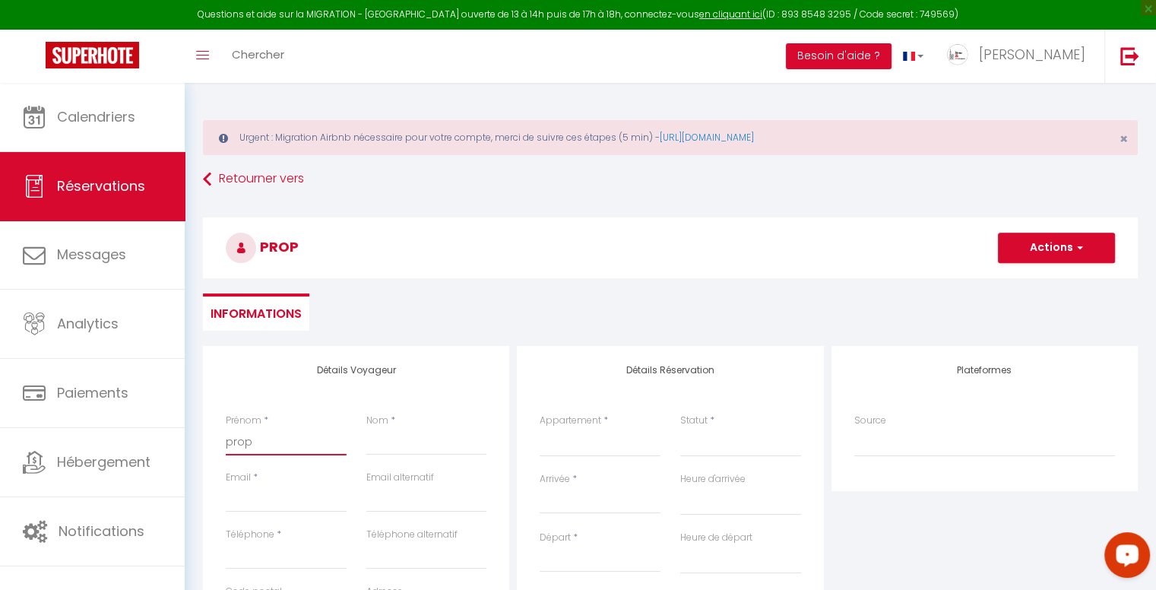
type input "propr"
select select
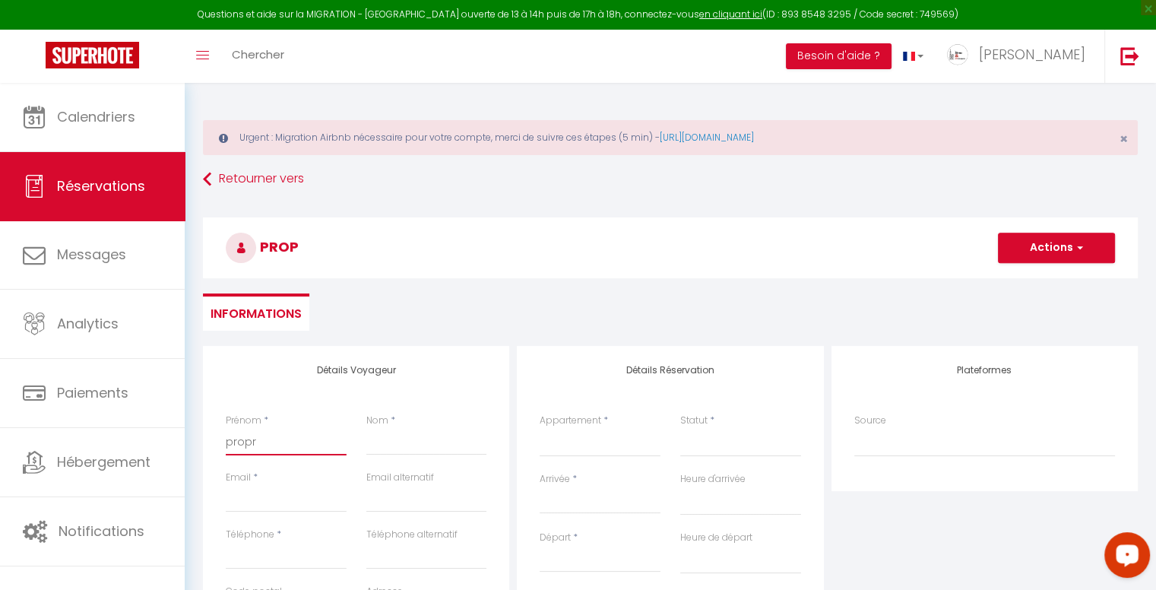
select select
checkbox input "false"
type input "propri"
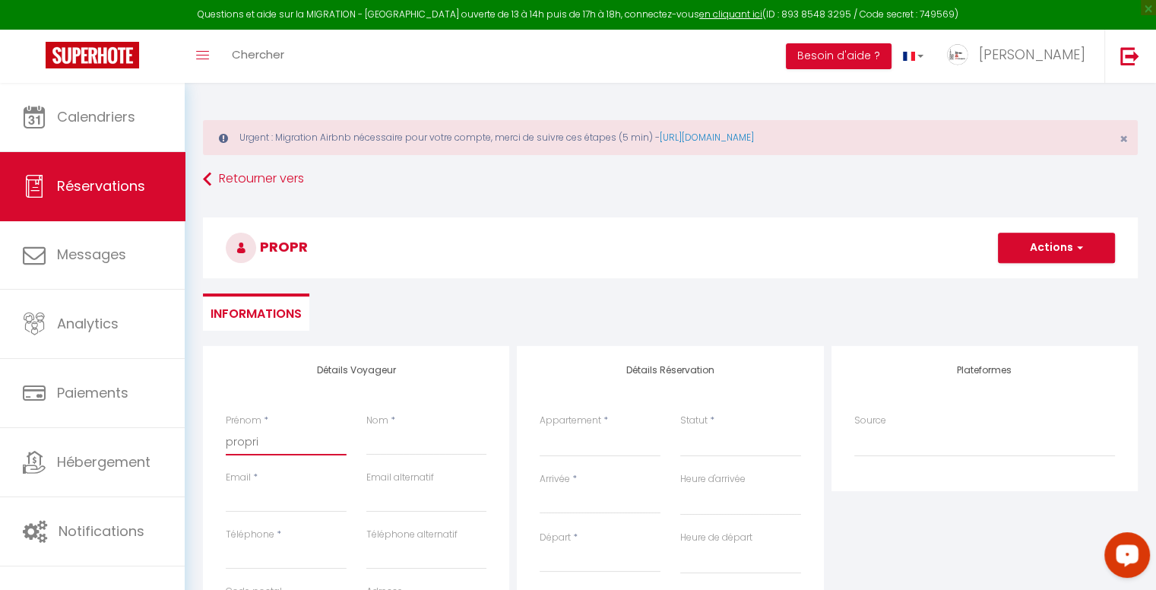
select select
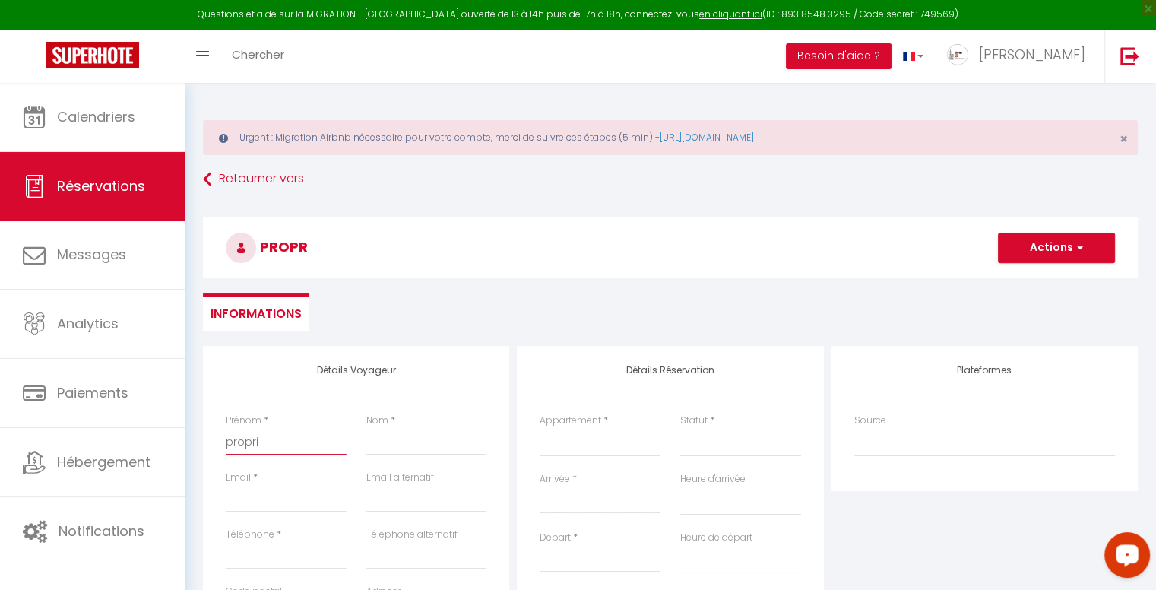
select select
checkbox input "false"
type input "proprié"
select select
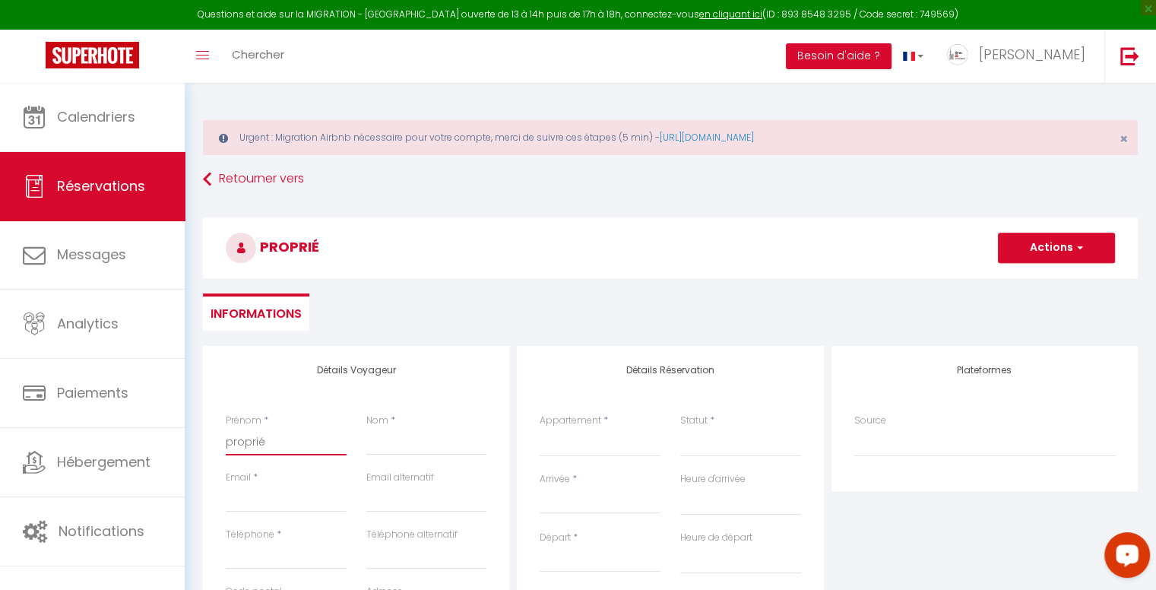
select select
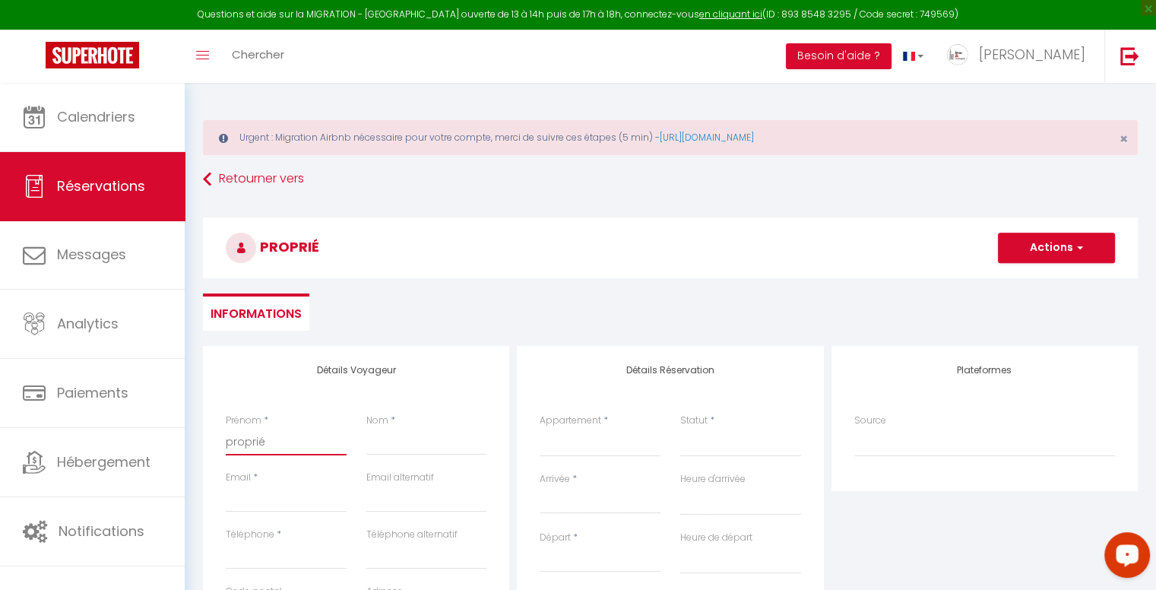
select select
checkbox input "false"
type input "propriéta"
select select
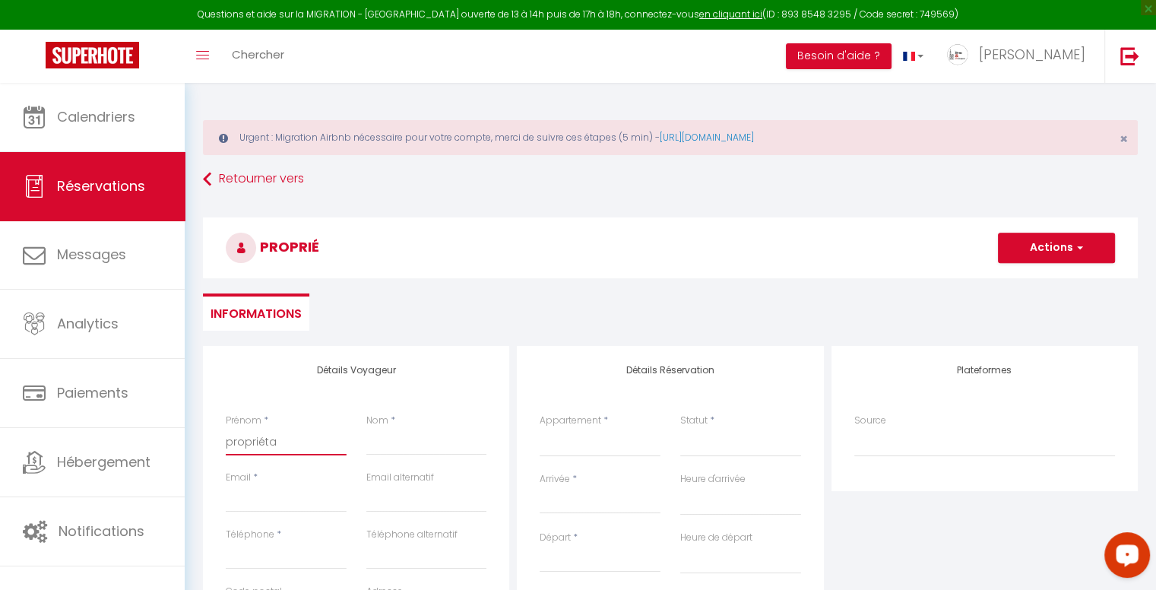
select select
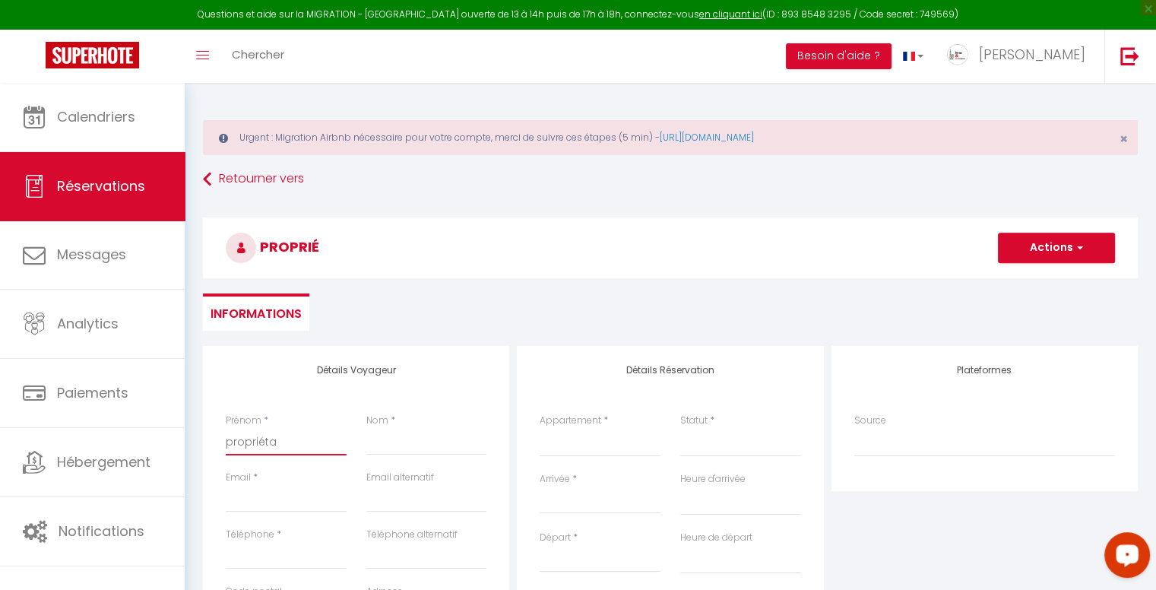
checkbox input "false"
select select
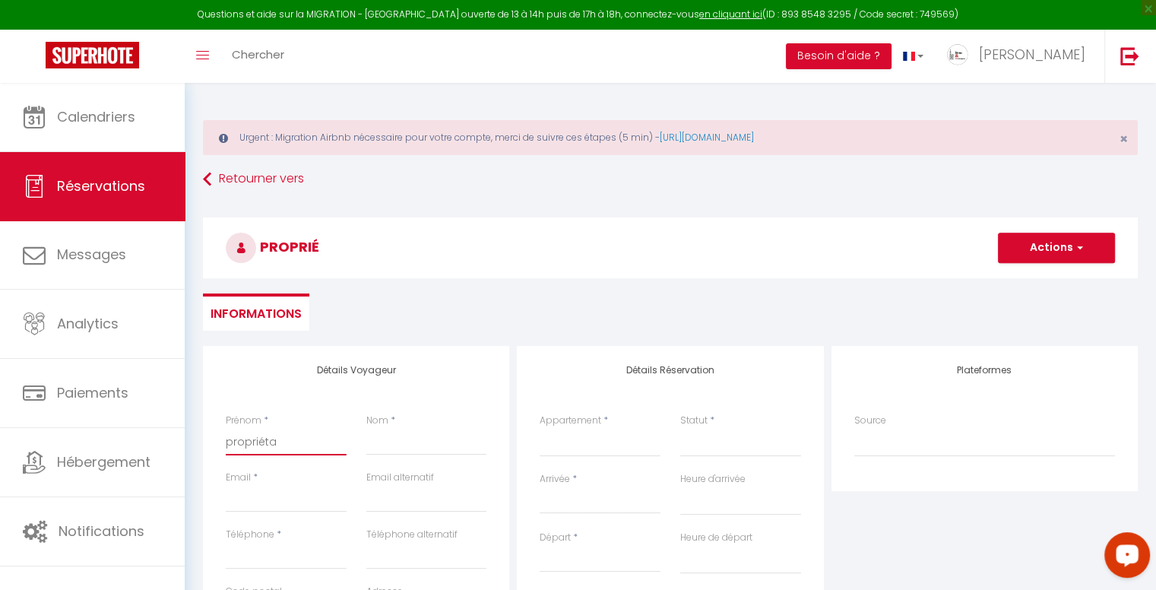
select select
checkbox input "false"
type input "propriétar"
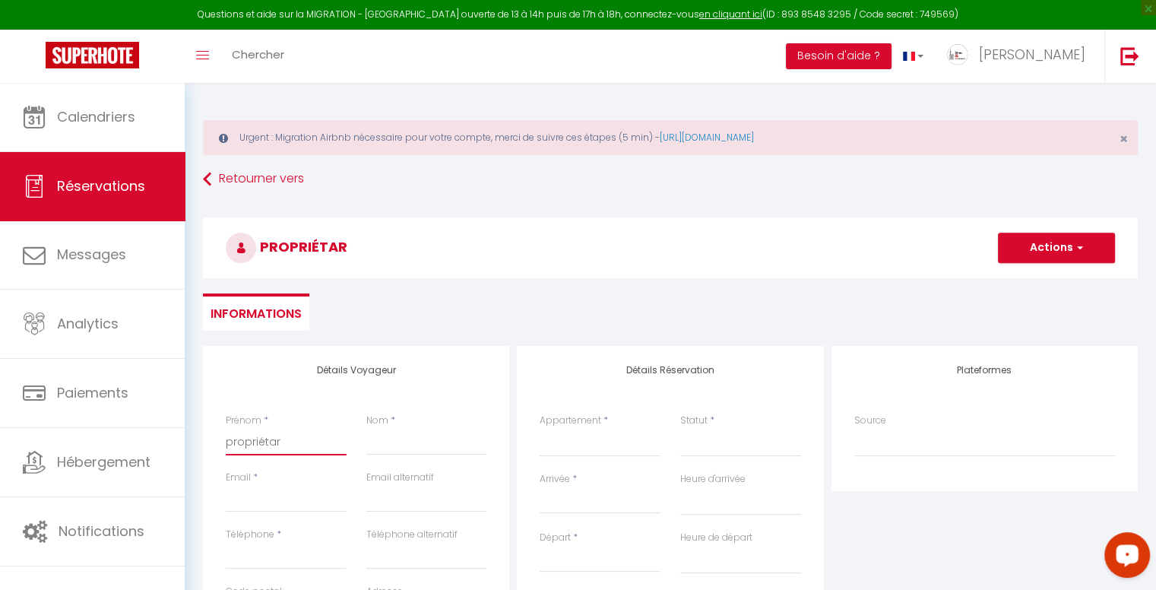
select select
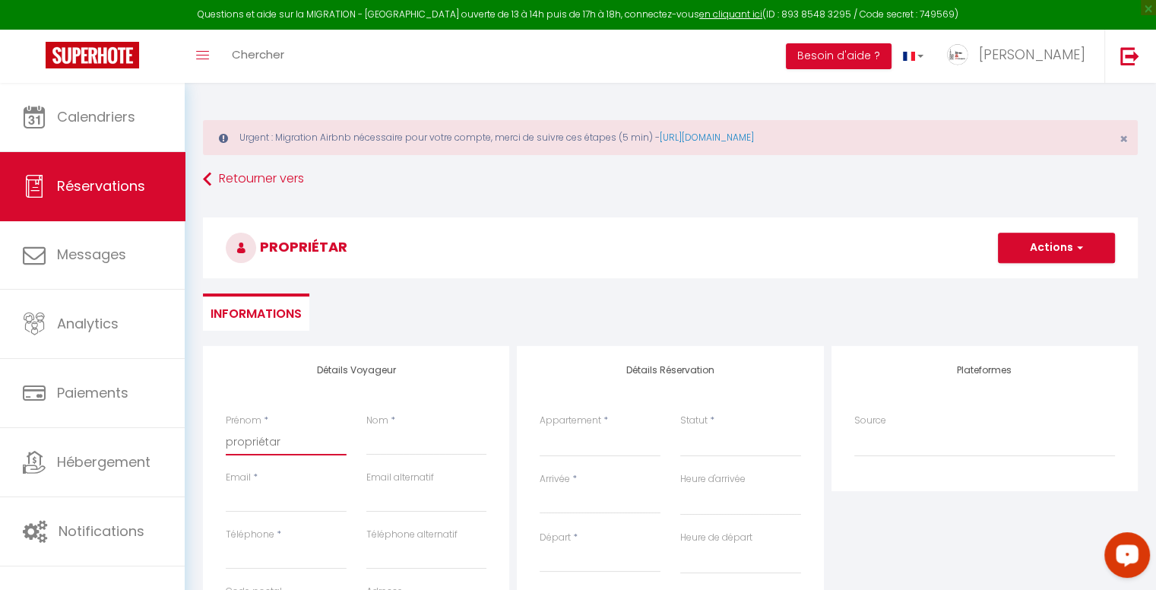
select select
checkbox input "false"
type input "propriéta"
select select
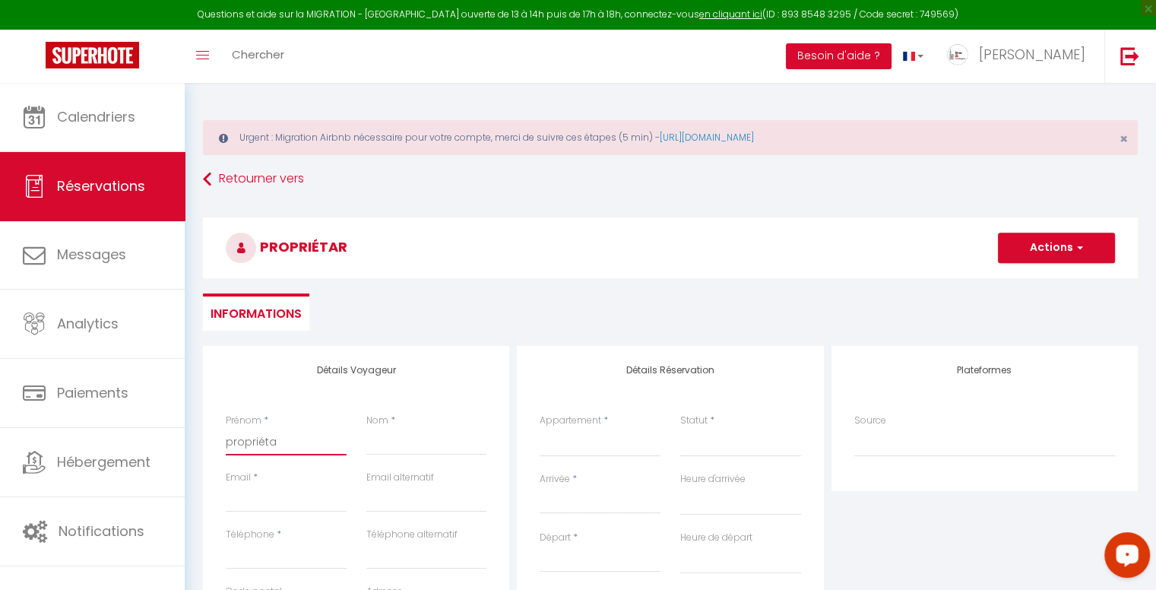
select select
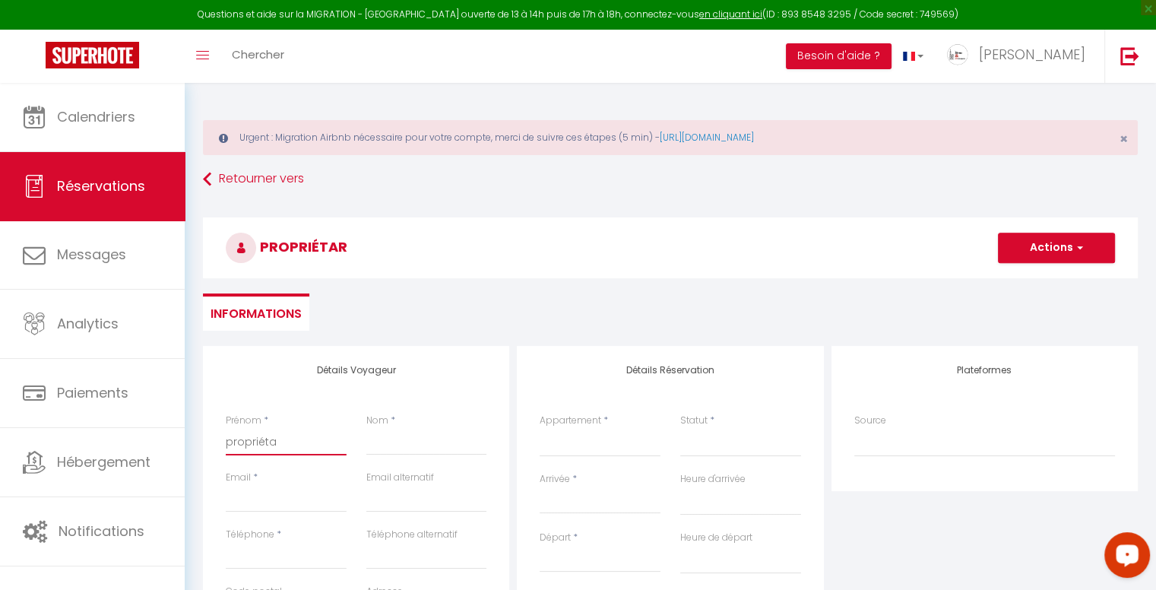
select select
checkbox input "false"
type input "propriétai"
select select
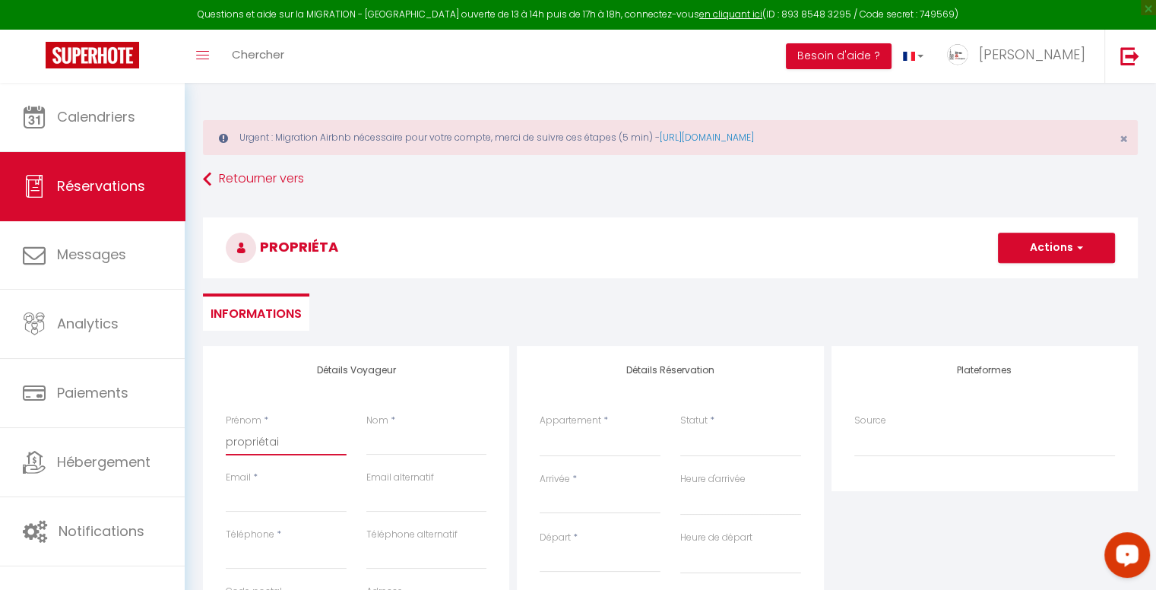
select select
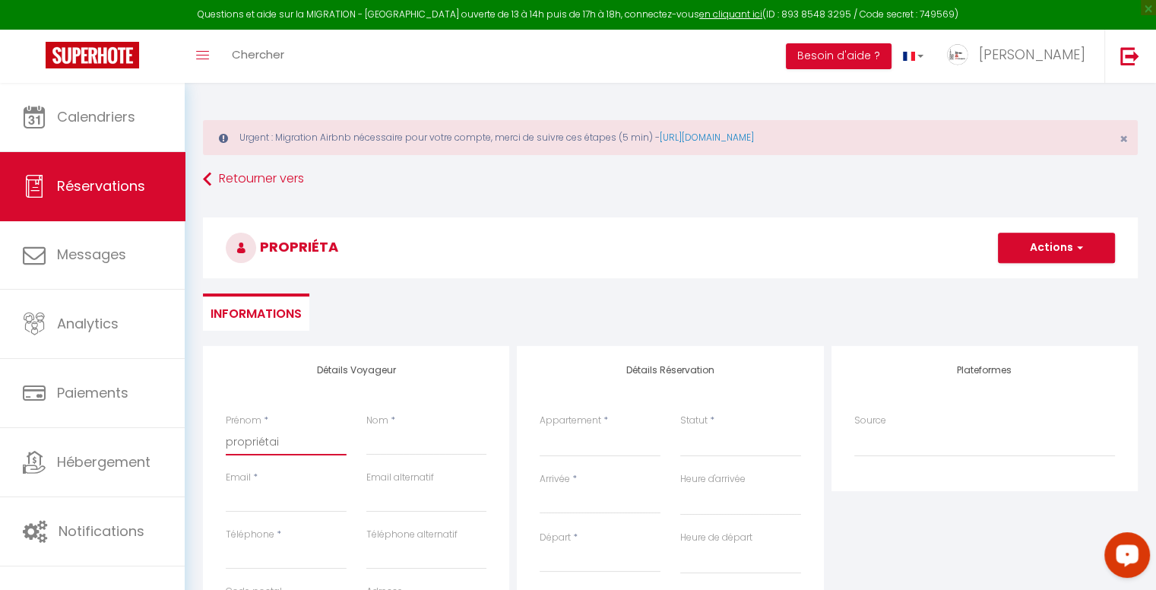
checkbox input "false"
type input "propriétair"
select select
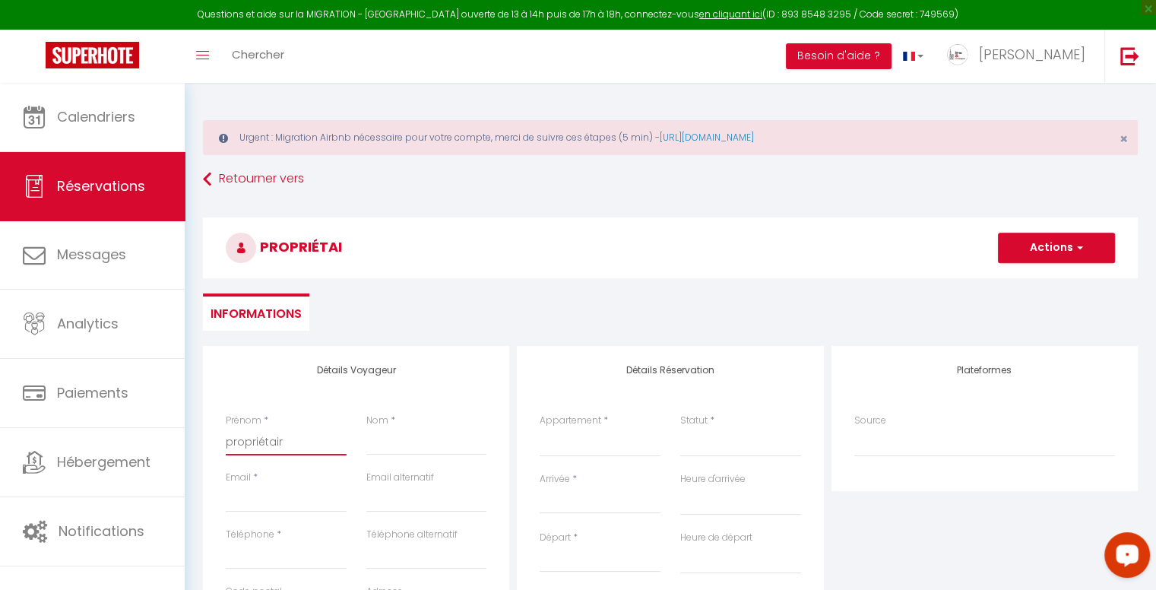
select select
checkbox input "false"
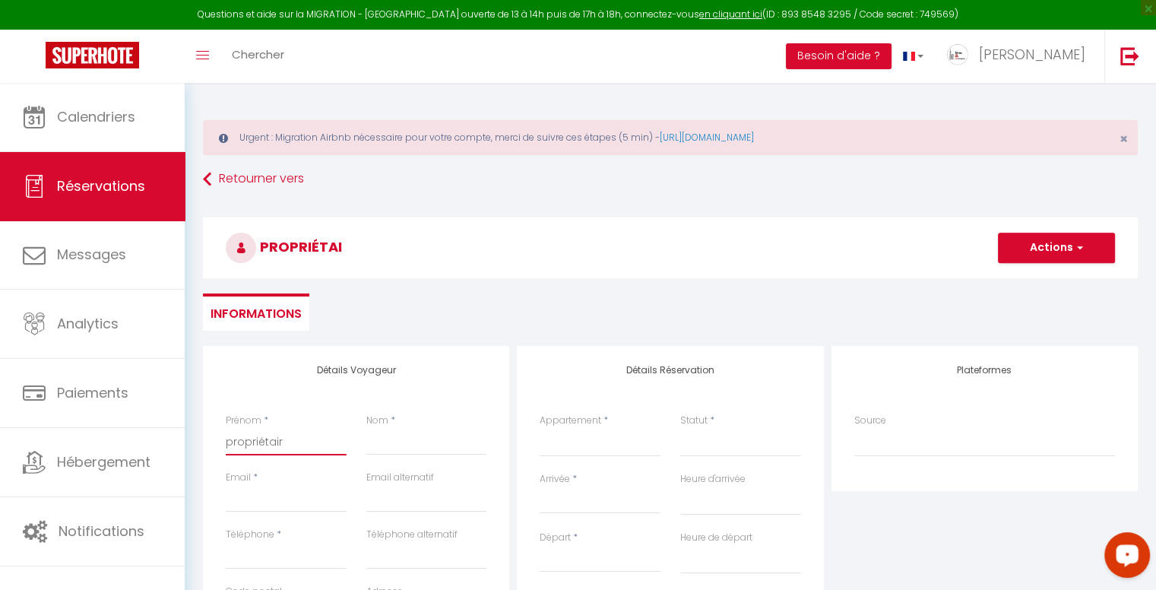
type input "propriétaire"
select select
click at [477, 457] on div "Nom *" at bounding box center [426, 441] width 141 height 57
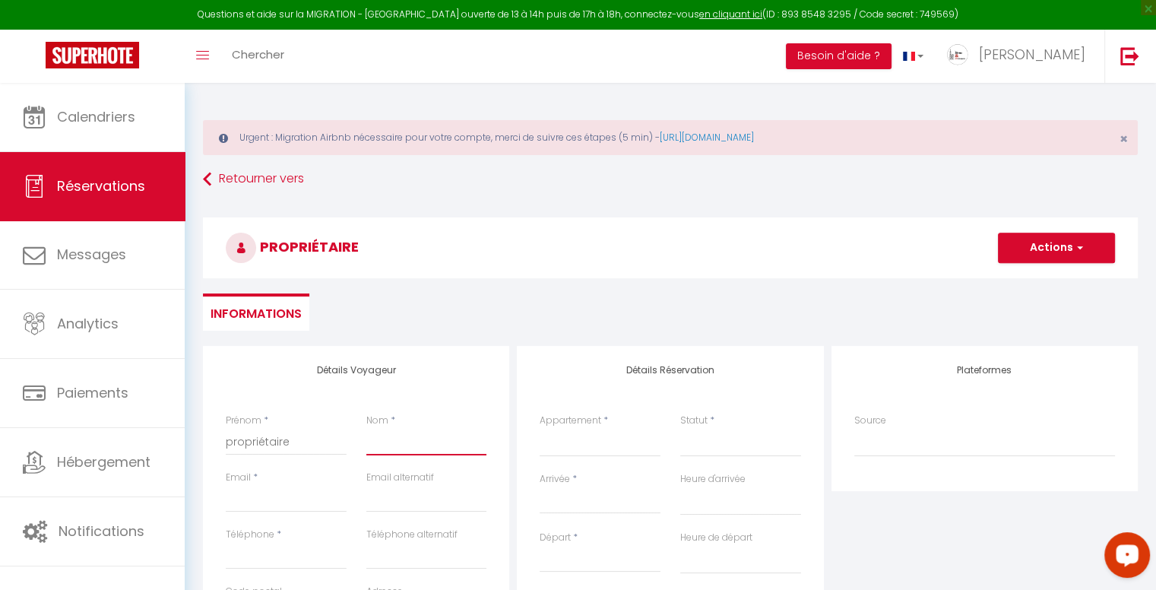
click at [448, 437] on input "Nom" at bounding box center [426, 441] width 121 height 27
drag, startPoint x: 315, startPoint y: 436, endPoint x: 188, endPoint y: 437, distance: 127.7
click at [143, 437] on div "Questions et aide sur la MIGRATION - [GEOGRAPHIC_DATA] ouverte de 13 à 14h puis…" at bounding box center [578, 539] width 1156 height 913
click at [415, 453] on input "Nom" at bounding box center [426, 441] width 121 height 27
paste input "propriétaire"
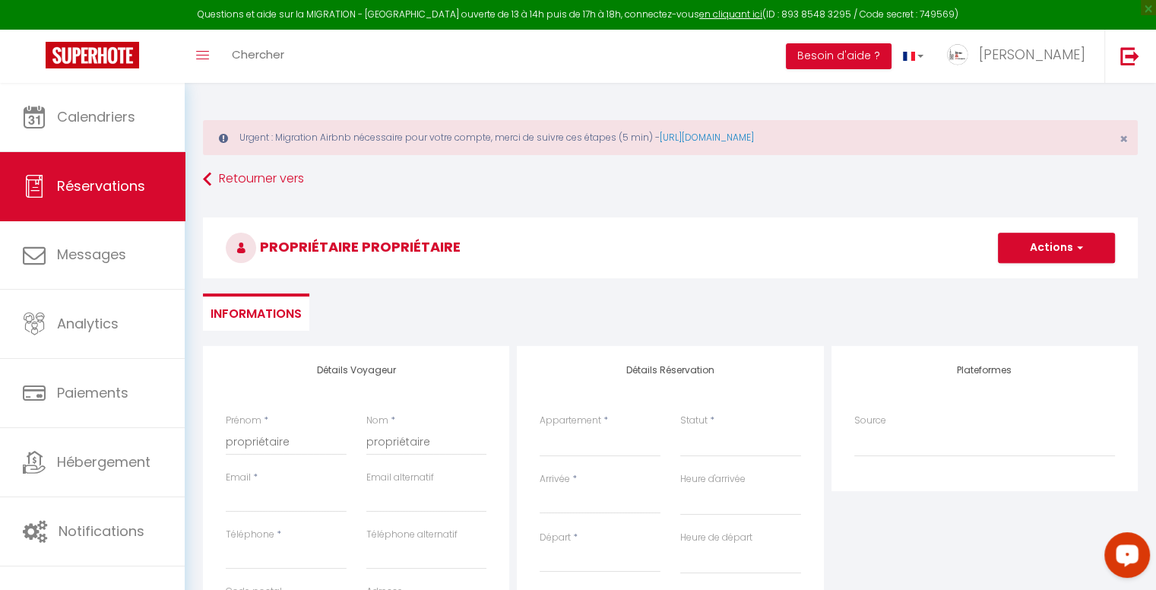
click at [316, 479] on div "Email *" at bounding box center [286, 491] width 121 height 42
click at [315, 499] on input "Email client" at bounding box center [286, 498] width 121 height 27
click at [311, 551] on input "Téléphone" at bounding box center [286, 555] width 121 height 27
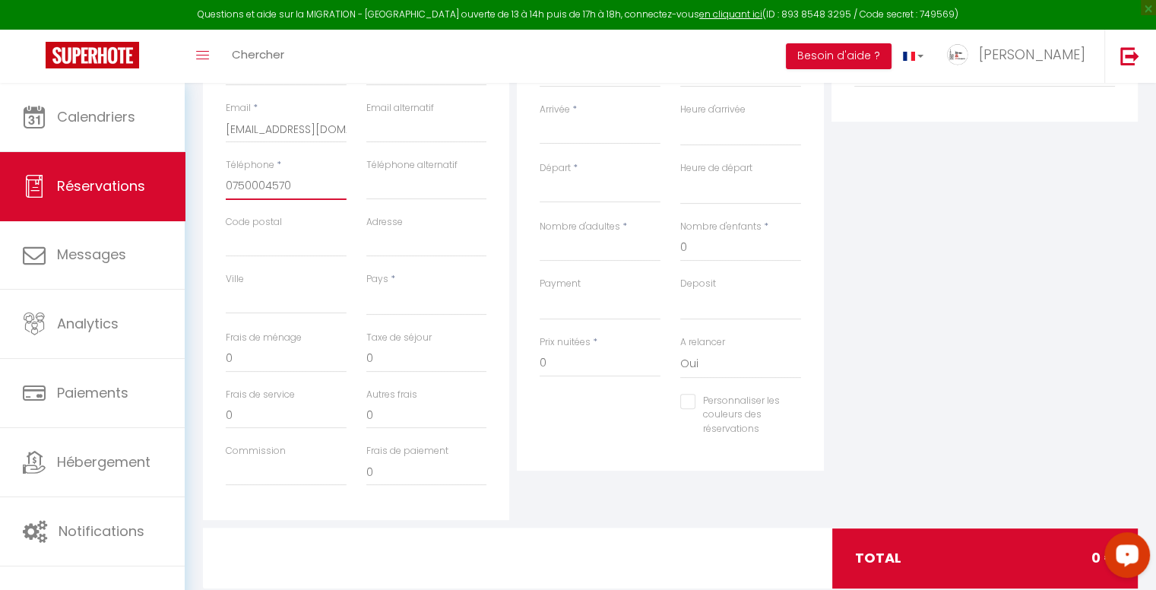
scroll to position [380, 0]
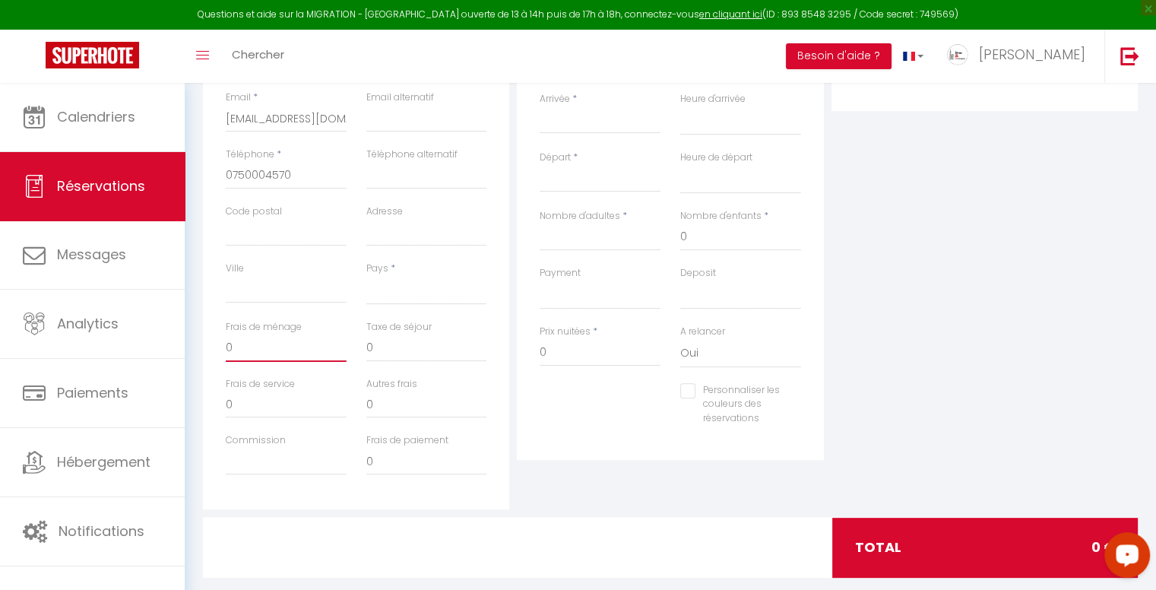
click at [246, 342] on input "0" at bounding box center [286, 347] width 121 height 27
click at [457, 298] on select "[GEOGRAPHIC_DATA] [GEOGRAPHIC_DATA] [GEOGRAPHIC_DATA] [GEOGRAPHIC_DATA] [GEOGRA…" at bounding box center [426, 290] width 121 height 29
click at [366, 276] on select "[GEOGRAPHIC_DATA] [GEOGRAPHIC_DATA] [GEOGRAPHIC_DATA] [GEOGRAPHIC_DATA] [GEOGRA…" at bounding box center [426, 290] width 121 height 29
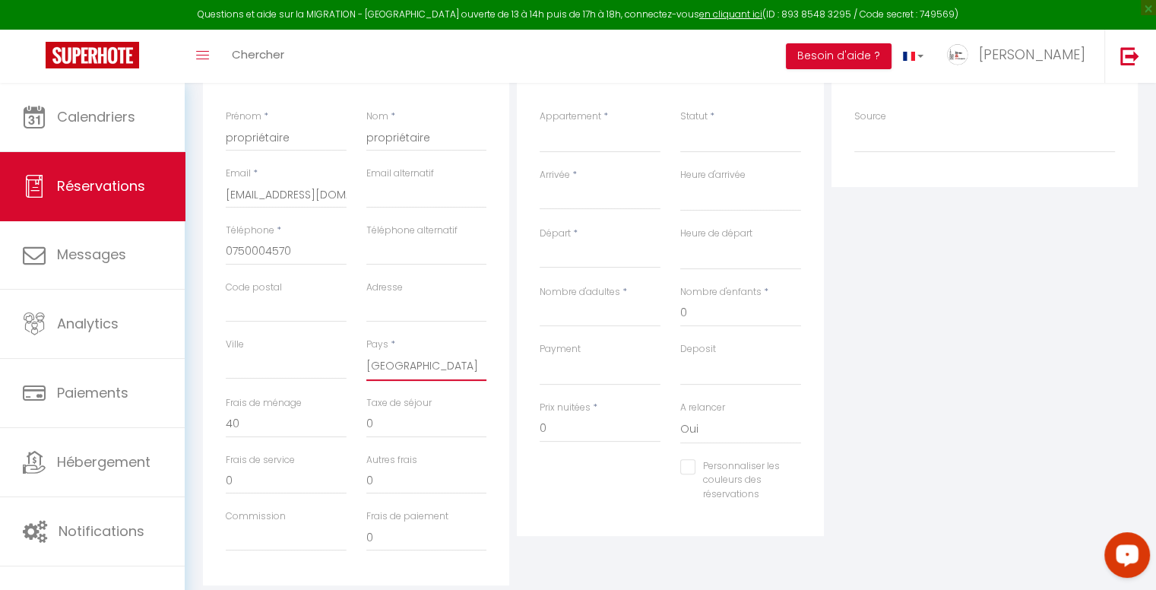
scroll to position [304, 0]
click at [566, 138] on select ""L'atypique" appartement Petite France Le petit loft à 10 min de [GEOGRAPHIC_DA…" at bounding box center [600, 138] width 121 height 29
click at [540, 124] on select ""L'atypique" appartement Petite France Le petit loft à 10 min de [GEOGRAPHIC_DA…" at bounding box center [600, 138] width 121 height 29
click at [614, 195] on input "Arrivée" at bounding box center [600, 198] width 121 height 20
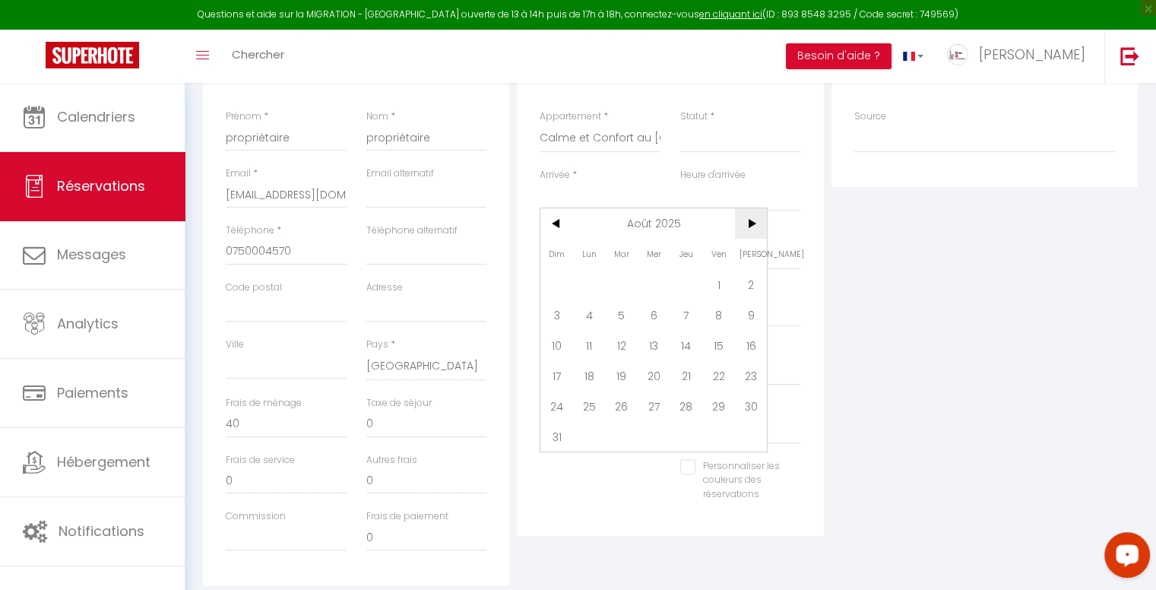
click at [759, 226] on span ">" at bounding box center [751, 223] width 33 height 30
click at [750, 223] on span ">" at bounding box center [751, 223] width 33 height 30
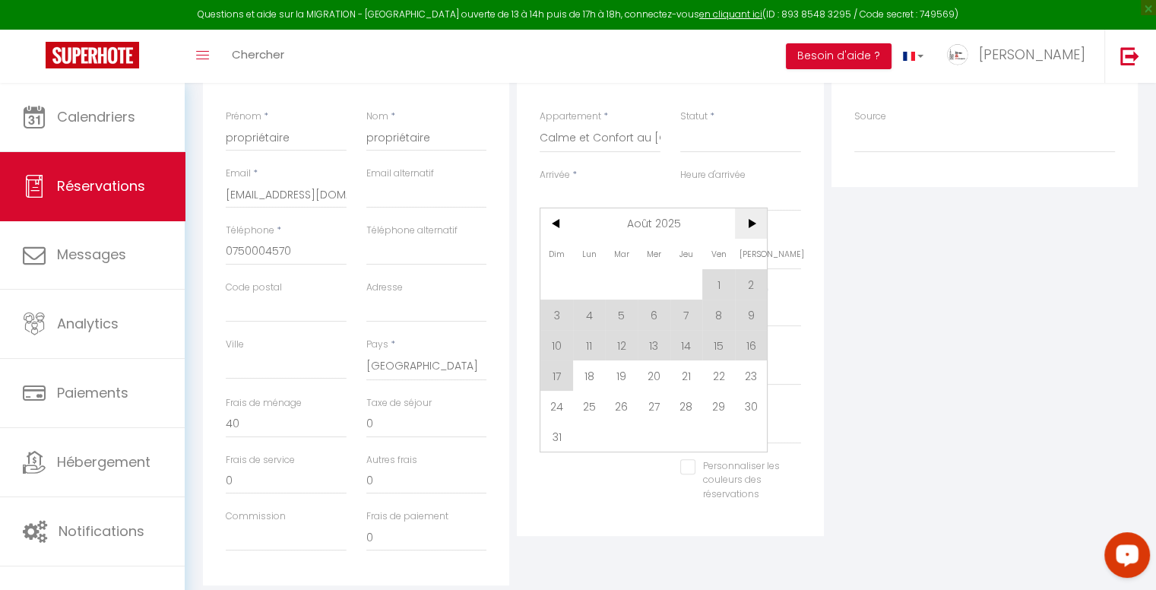
click at [751, 220] on span ">" at bounding box center [751, 223] width 33 height 30
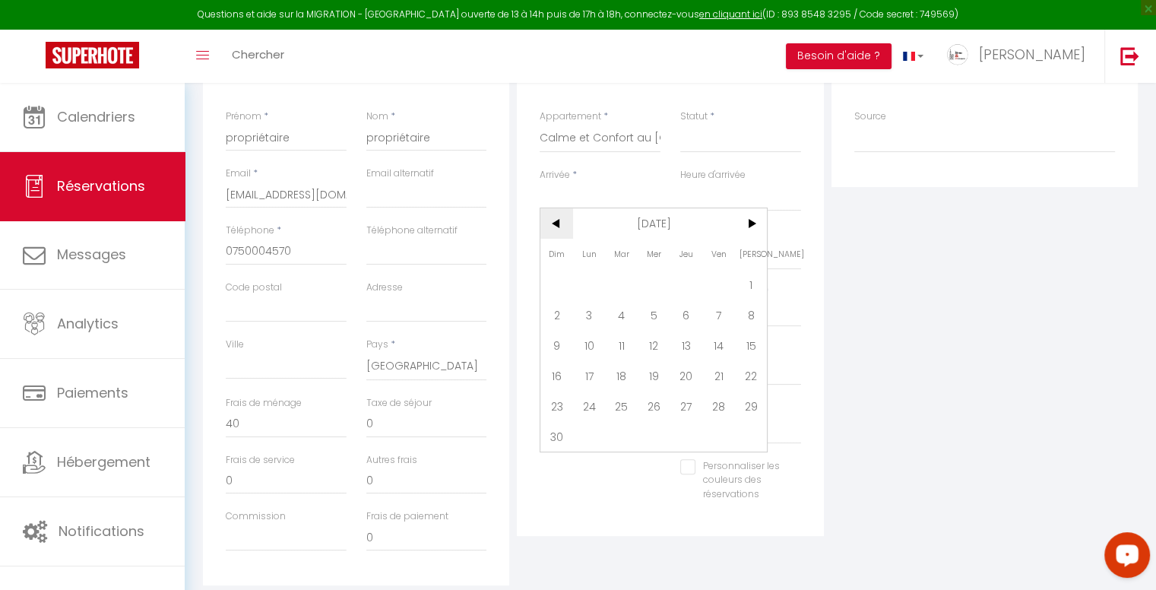
click at [559, 222] on span "<" at bounding box center [556, 223] width 33 height 30
click at [555, 222] on span "<" at bounding box center [556, 223] width 33 height 30
click at [552, 222] on span "<" at bounding box center [556, 223] width 33 height 30
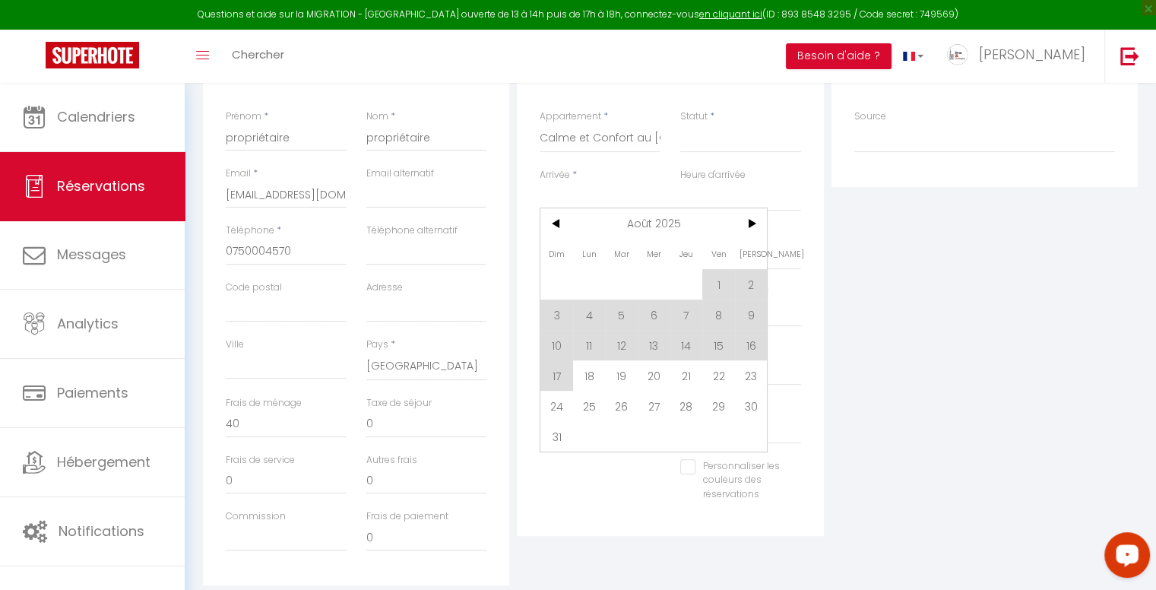
click at [753, 220] on div "Heure d'arrivée 00:00 00:30 01:00 01:30 02:00 02:30 03:00 03:30 04:00 04:30 05:…" at bounding box center [740, 197] width 141 height 59
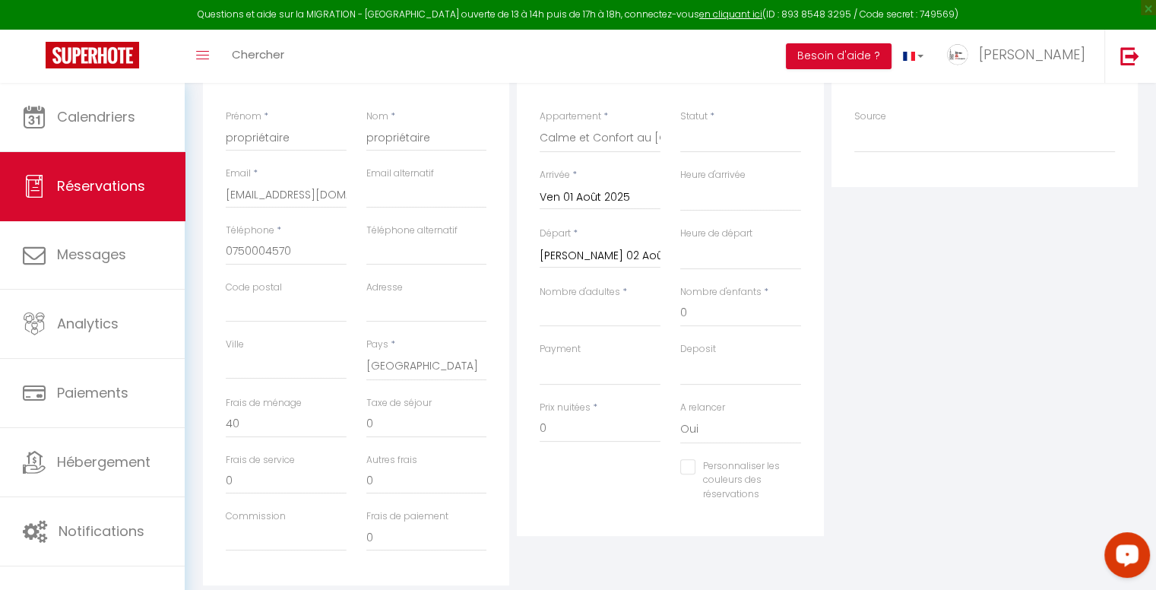
click at [629, 199] on input "Ven 01 Août 2025" at bounding box center [600, 198] width 121 height 20
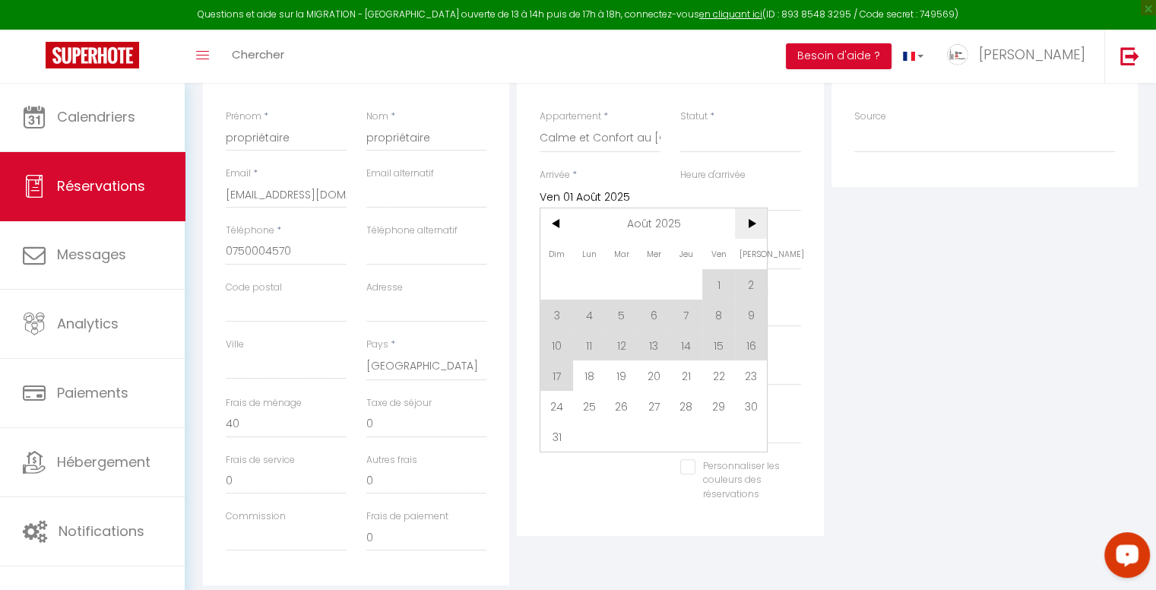
click at [754, 235] on span ">" at bounding box center [751, 223] width 33 height 30
click at [751, 217] on span ">" at bounding box center [751, 223] width 33 height 30
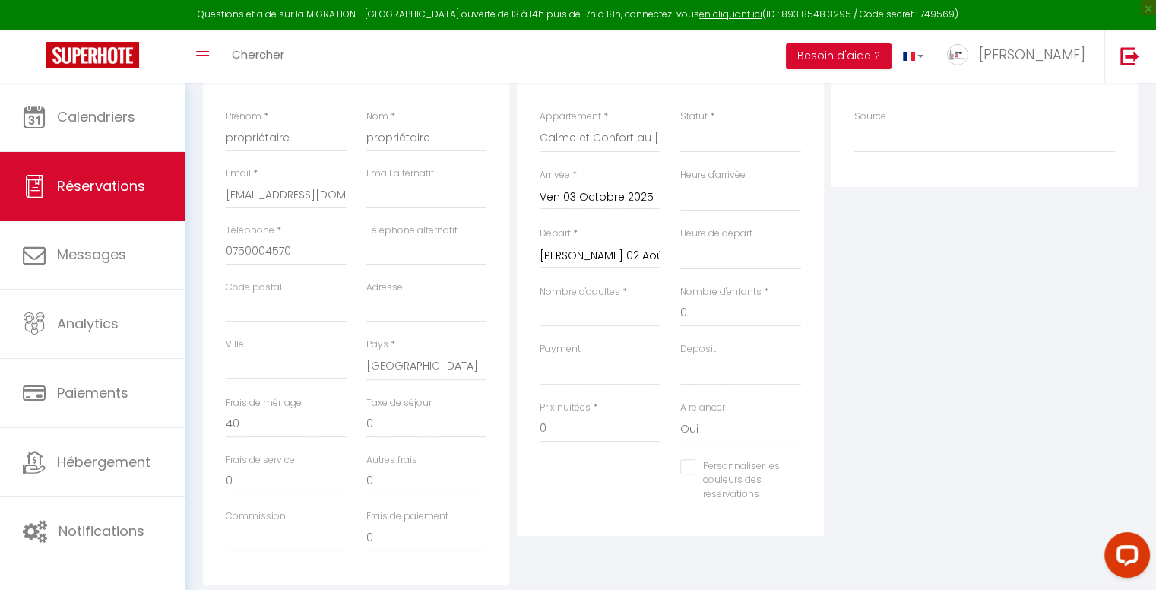
click at [635, 198] on input "Ven 03 Octobre 2025" at bounding box center [600, 198] width 121 height 20
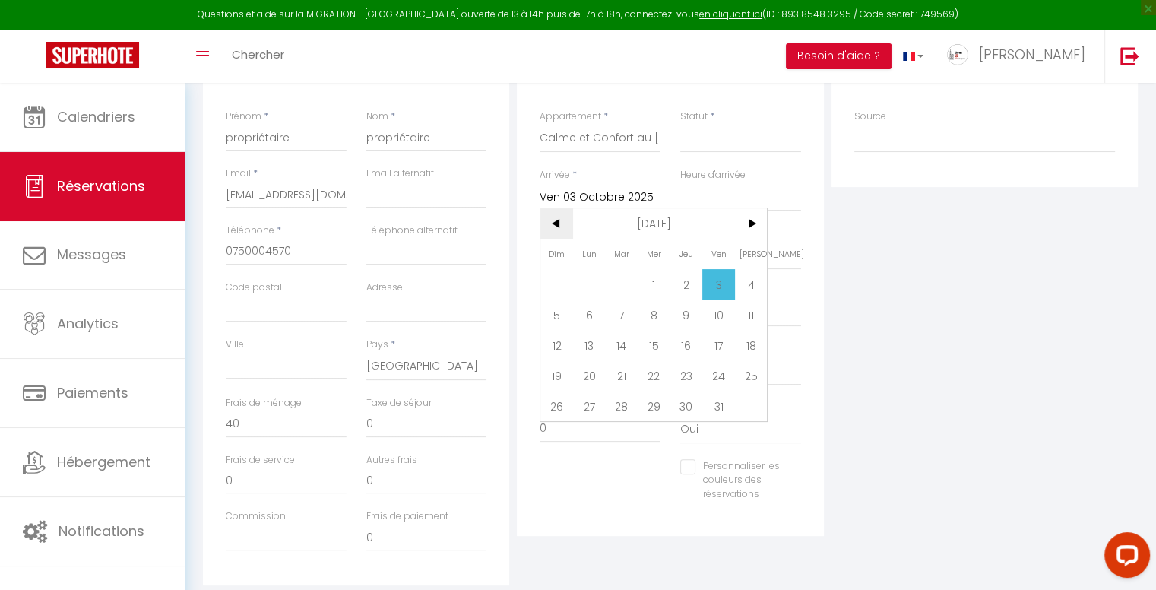
click at [558, 226] on span "<" at bounding box center [556, 223] width 33 height 30
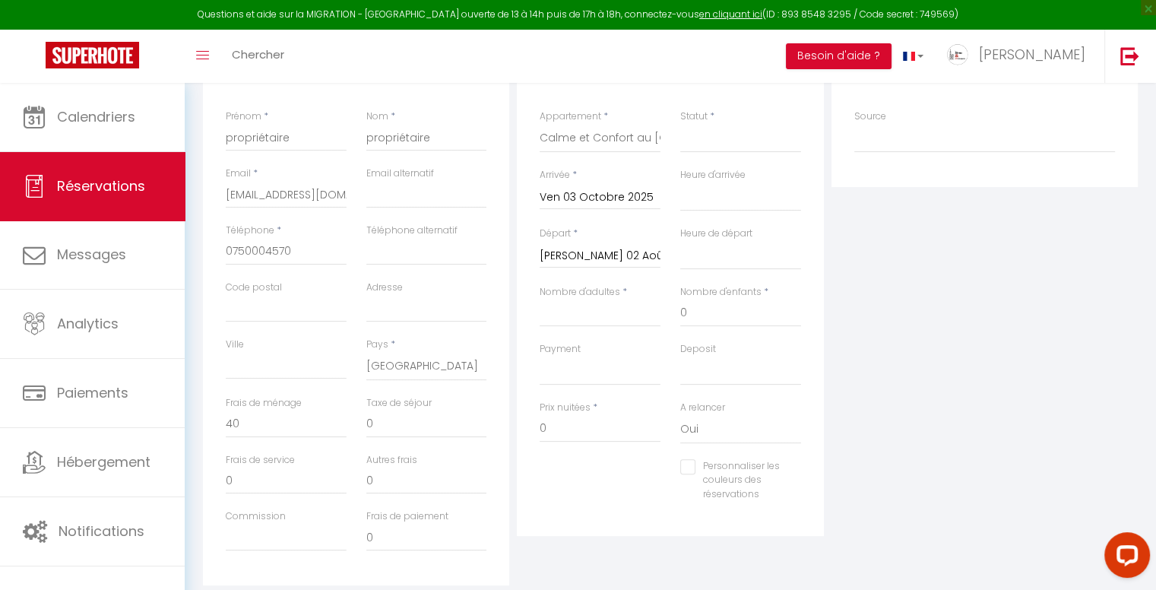
click at [620, 193] on input "Ven 03 Octobre 2025" at bounding box center [600, 198] width 121 height 20
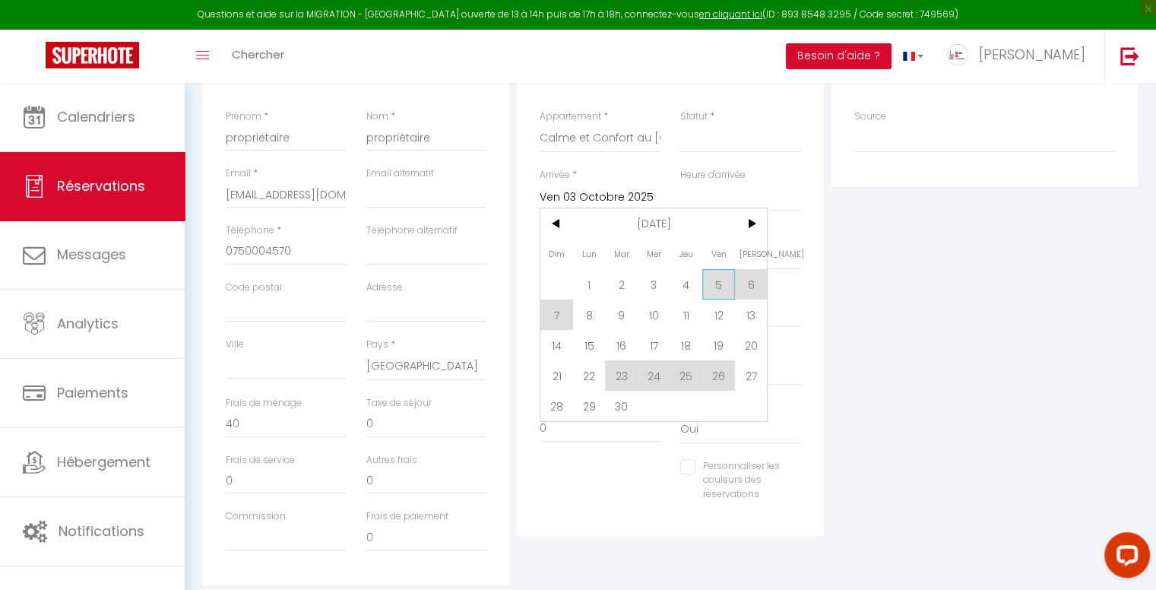
click at [718, 286] on span "5" at bounding box center [718, 284] width 33 height 30
click at [718, 278] on div "Heure de départ 00:00 00:30 01:00 01:30 02:00 02:30 03:00 03:30 04:00 04:30 05:…" at bounding box center [740, 255] width 141 height 59
click at [715, 286] on label "Nombre d'enfants" at bounding box center [720, 292] width 81 height 14
click at [715, 299] on input "0" at bounding box center [740, 312] width 121 height 27
click at [715, 286] on label "Nombre d'enfants" at bounding box center [720, 292] width 81 height 14
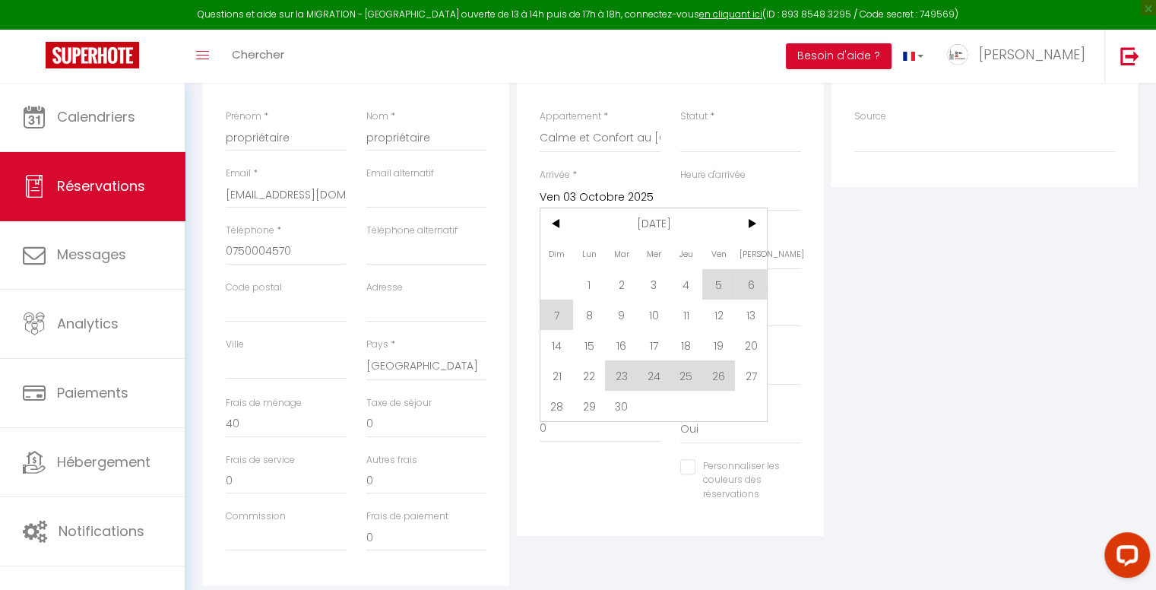
click at [715, 299] on input "0" at bounding box center [740, 312] width 121 height 27
click at [717, 285] on label "Nombre d'enfants" at bounding box center [720, 292] width 81 height 14
click at [717, 299] on input "0" at bounding box center [740, 312] width 121 height 27
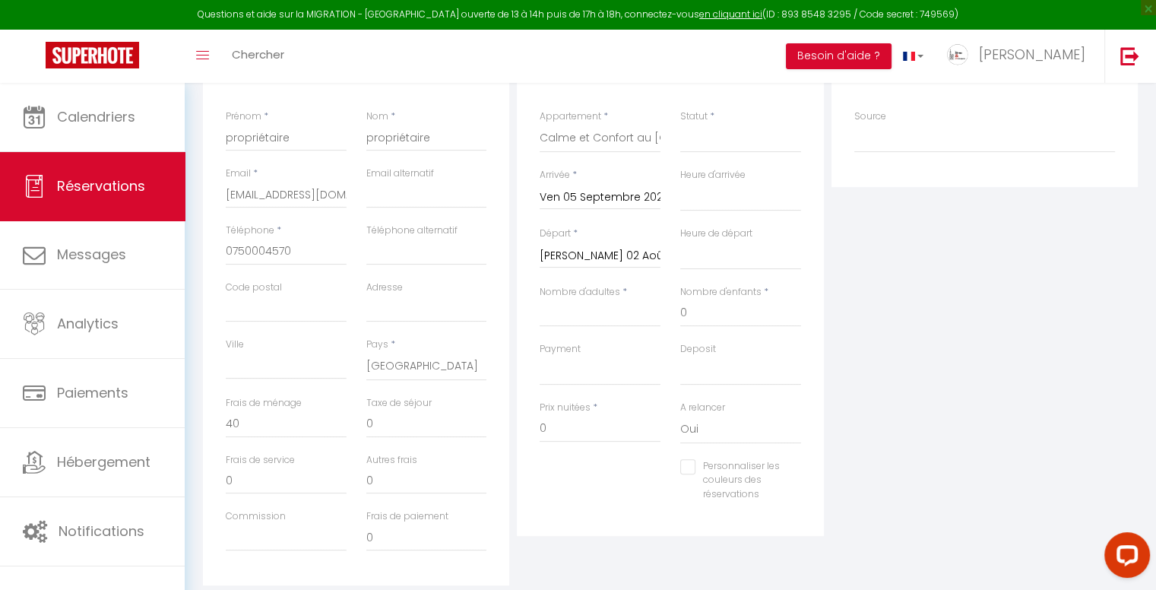
click at [605, 249] on input "[PERSON_NAME] 02 Août 2025" at bounding box center [600, 256] width 121 height 20
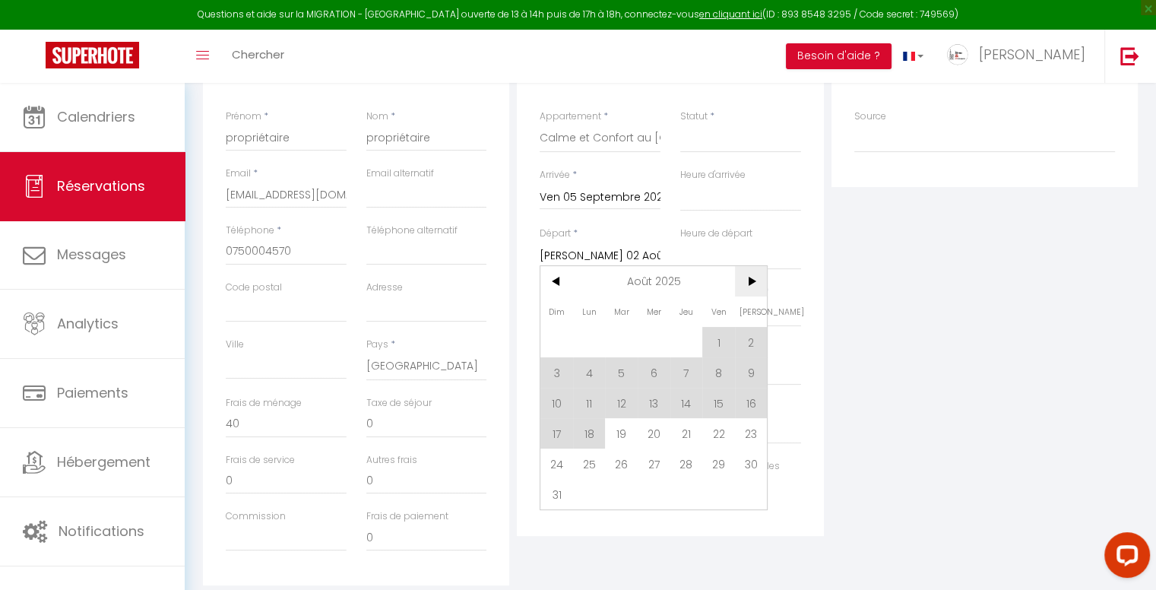
click at [745, 283] on span ">" at bounding box center [751, 281] width 33 height 30
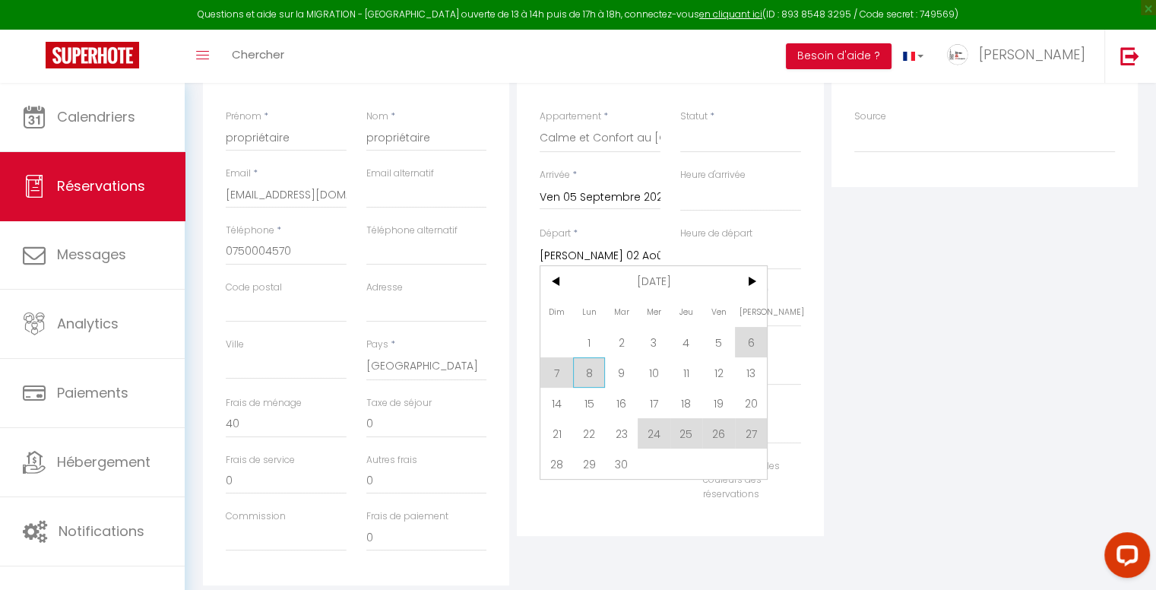
click at [594, 373] on span "8" at bounding box center [589, 372] width 33 height 30
click at [587, 371] on select "OK KO" at bounding box center [600, 370] width 121 height 29
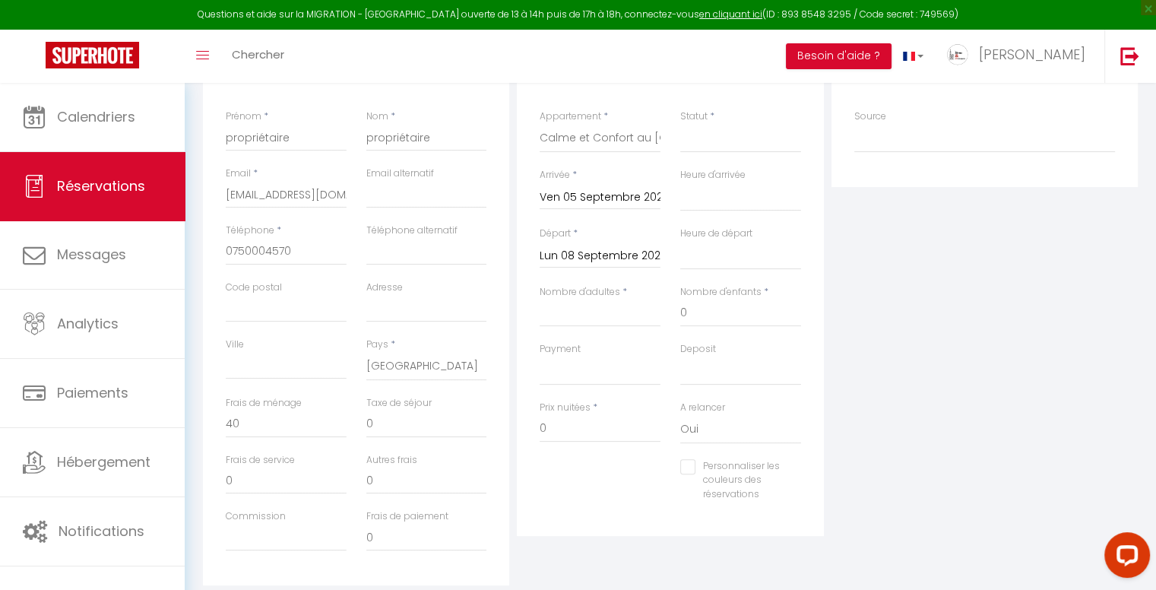
click at [571, 473] on div "Personnaliser les couleurs des réservations #D7092E" at bounding box center [670, 488] width 281 height 59
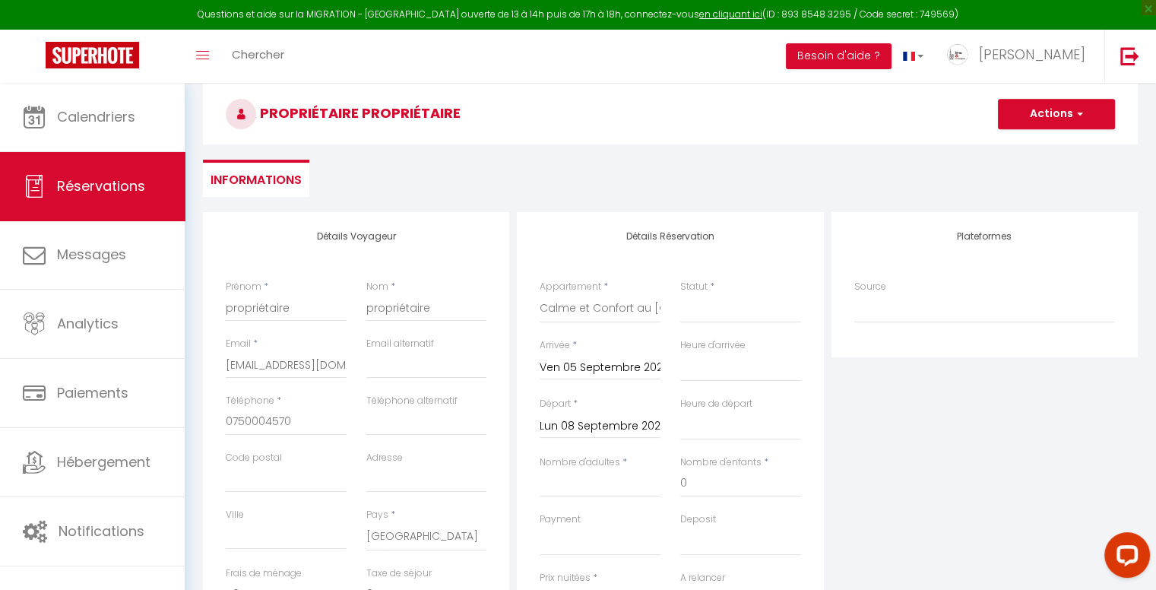
scroll to position [152, 0]
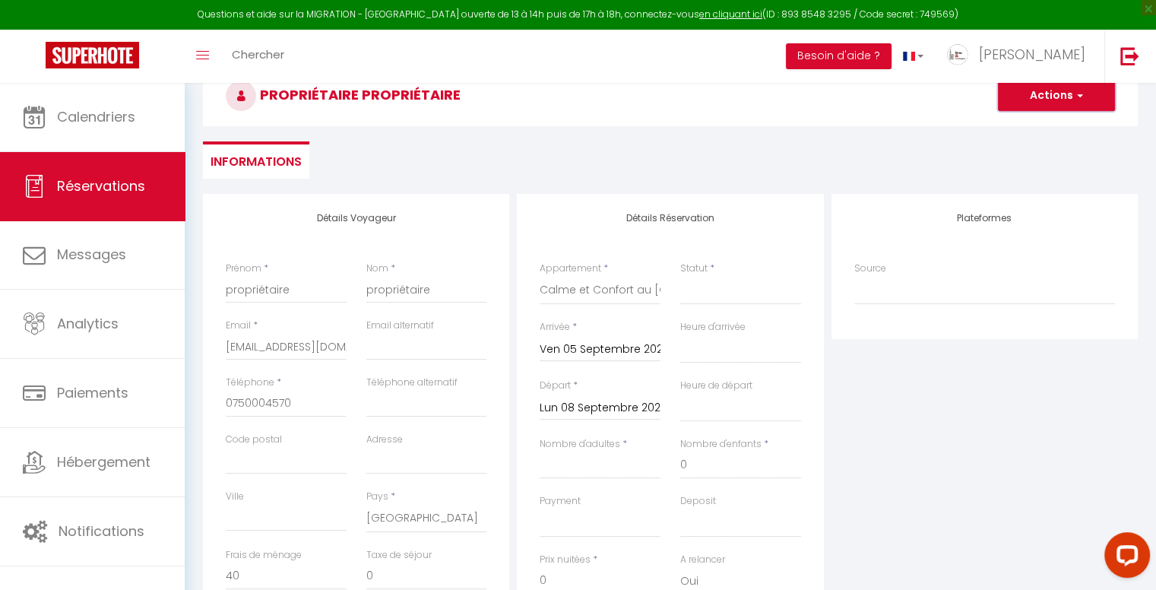
click at [1066, 103] on button "Actions" at bounding box center [1056, 96] width 117 height 30
click at [723, 296] on select "Confirmé Non Confirmé [PERSON_NAME] par le voyageur No Show Request" at bounding box center [740, 290] width 121 height 29
click at [680, 276] on select "Confirmé Non Confirmé [PERSON_NAME] par le voyageur No Show Request" at bounding box center [740, 290] width 121 height 29
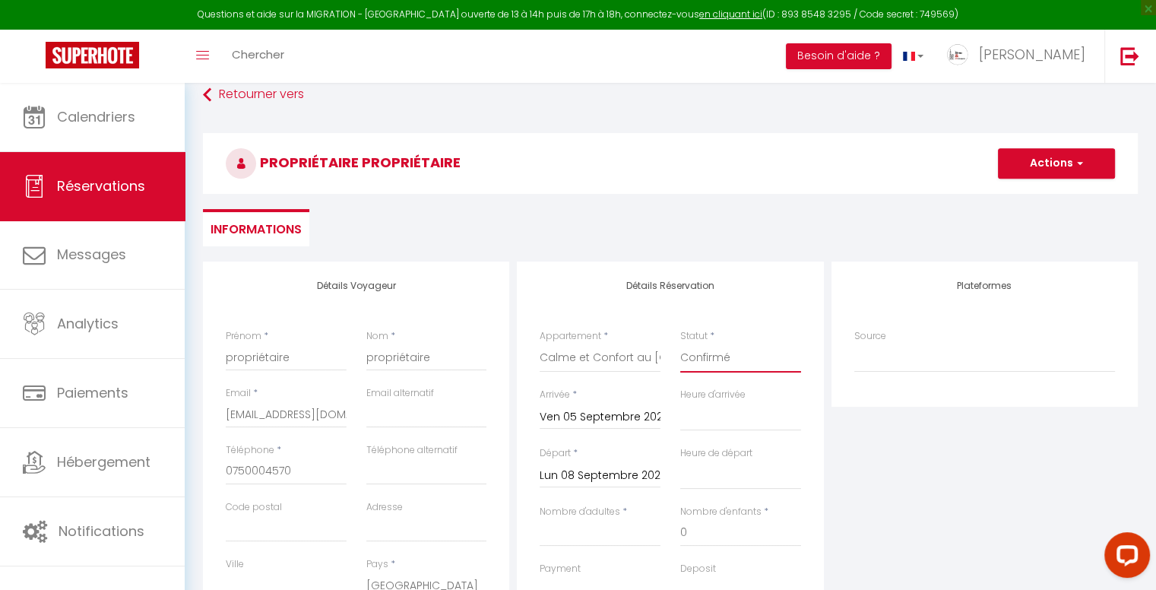
scroll to position [76, 0]
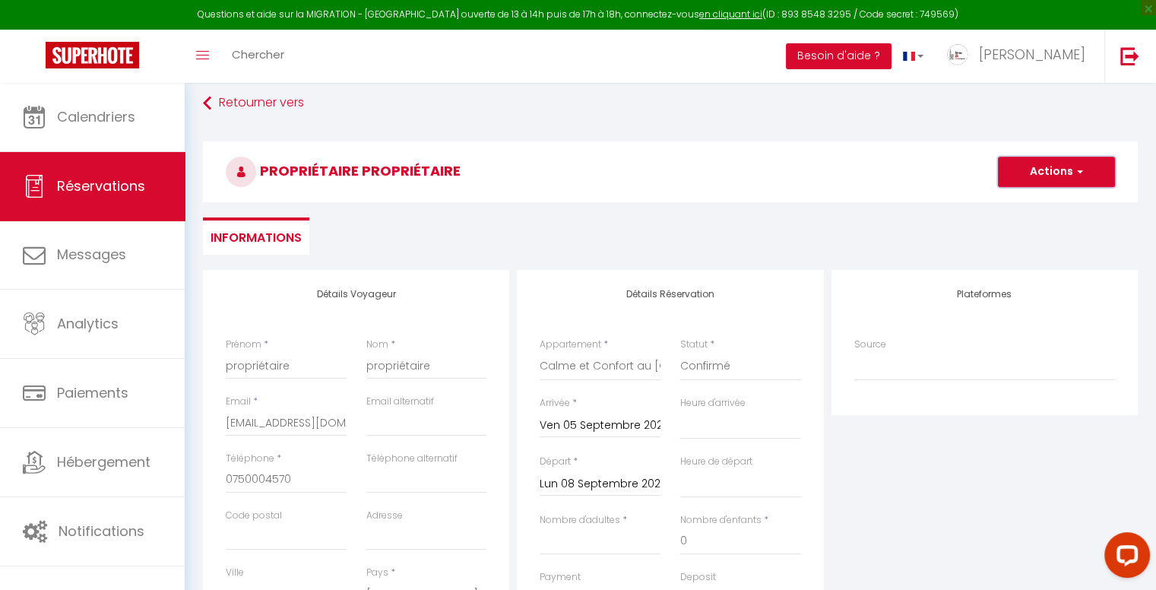
click at [1067, 179] on button "Actions" at bounding box center [1056, 172] width 117 height 30
click at [1030, 201] on link "Enregistrer" at bounding box center [1041, 205] width 120 height 20
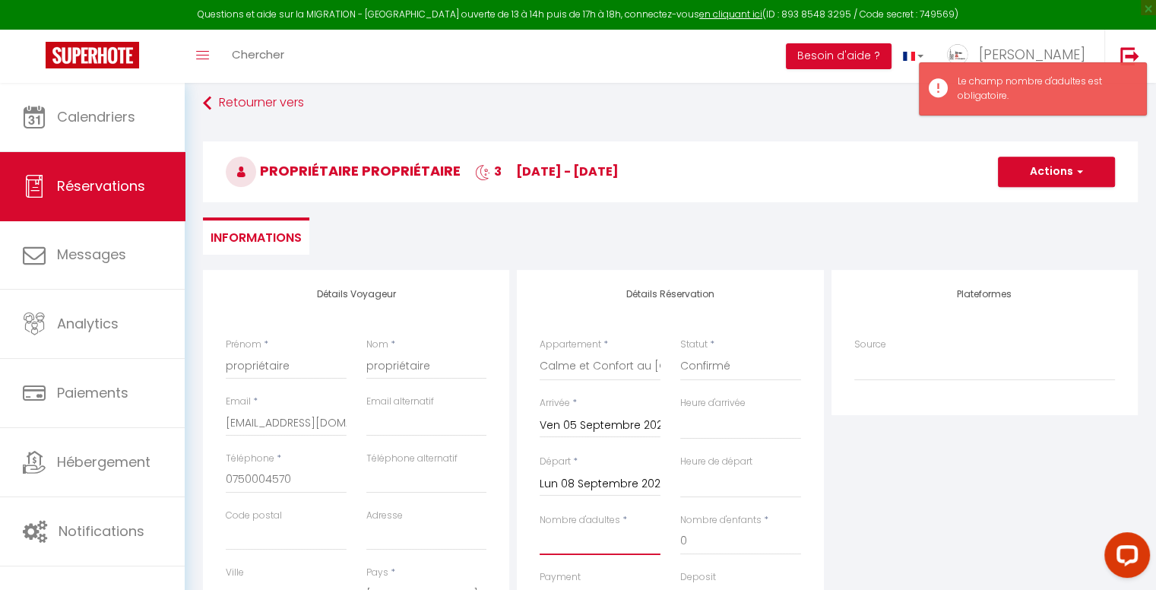
click at [607, 530] on input "Nombre d'adultes" at bounding box center [600, 540] width 121 height 27
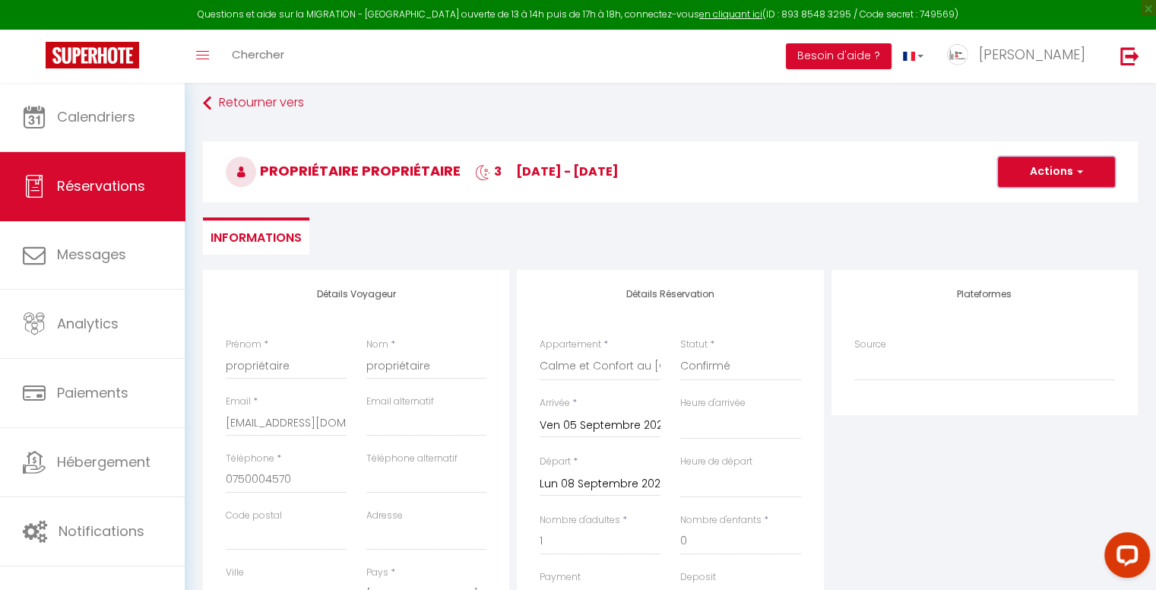
click at [1088, 163] on button "Actions" at bounding box center [1056, 172] width 117 height 30
click at [1040, 204] on link "Enregistrer" at bounding box center [1041, 205] width 120 height 20
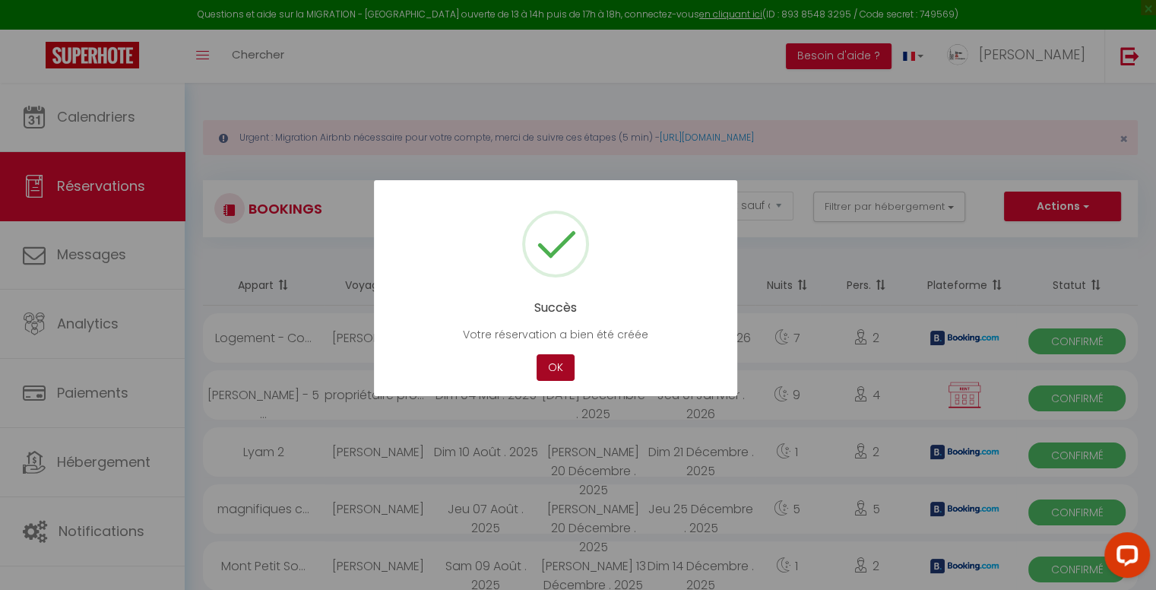
click at [561, 372] on button "OK" at bounding box center [556, 367] width 38 height 27
